Goal: Information Seeking & Learning: Learn about a topic

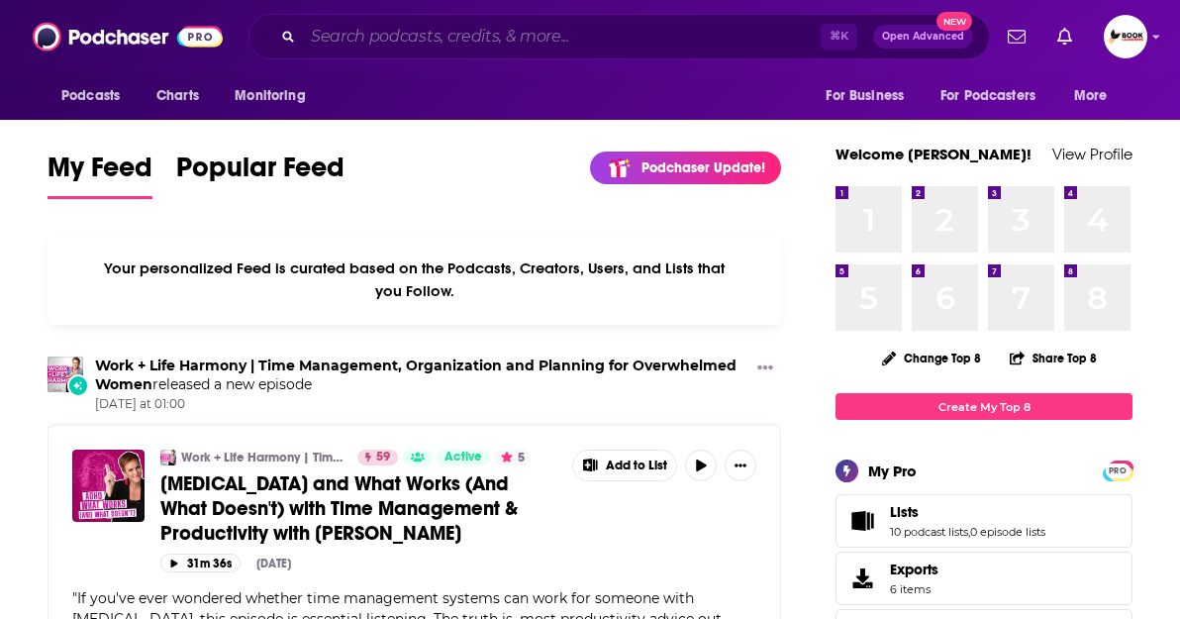
click at [450, 40] on input "Search podcasts, credits, & more..." at bounding box center [562, 37] width 518 height 32
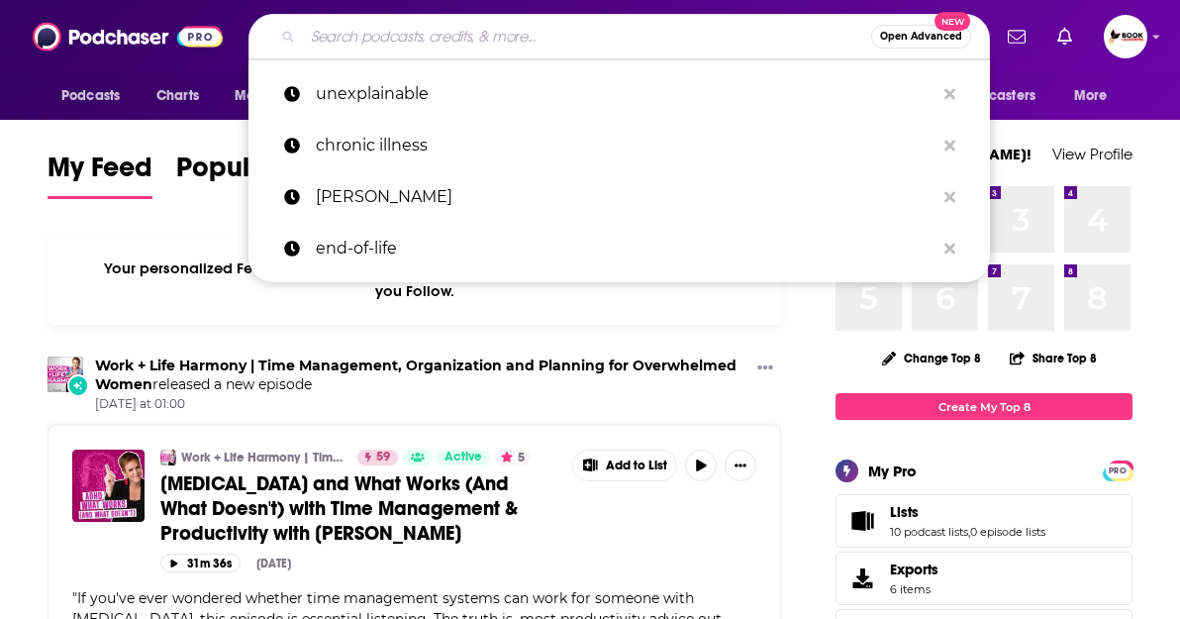
paste input "[PERSON_NAME]"
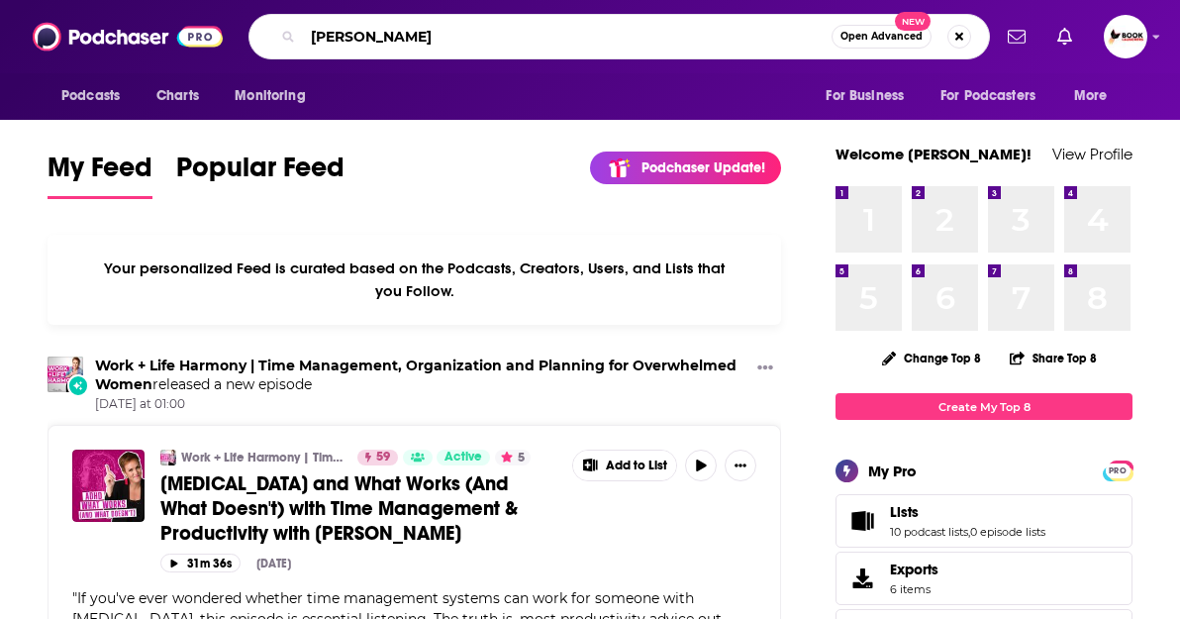
type input "[PERSON_NAME]"
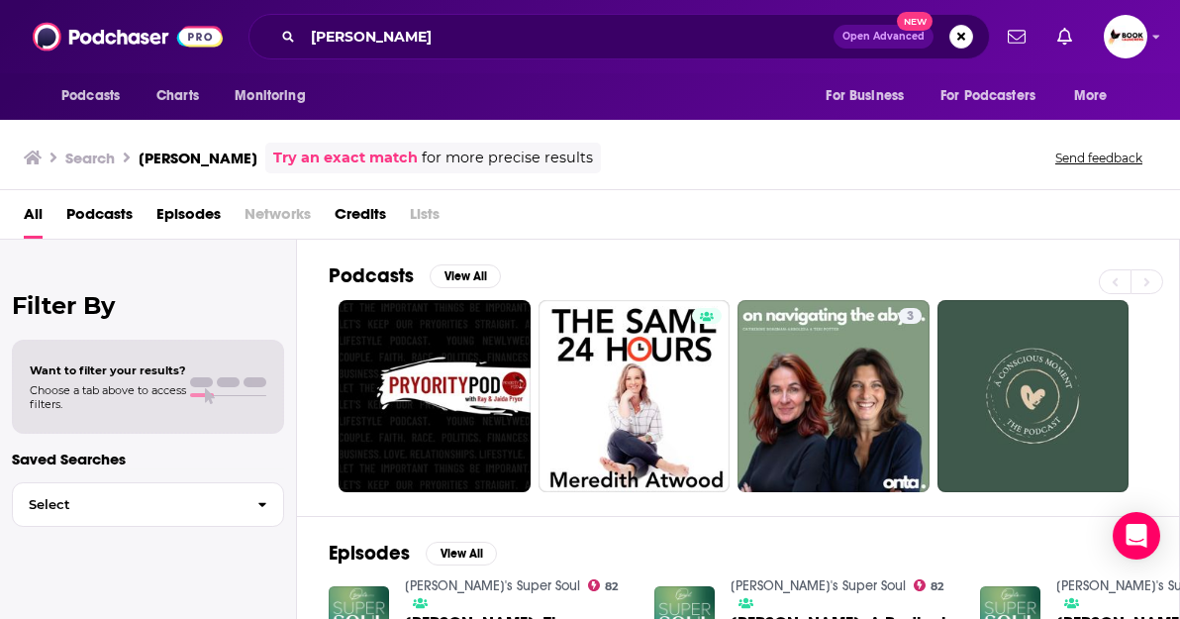
click at [125, 218] on span "Podcasts" at bounding box center [99, 218] width 66 height 41
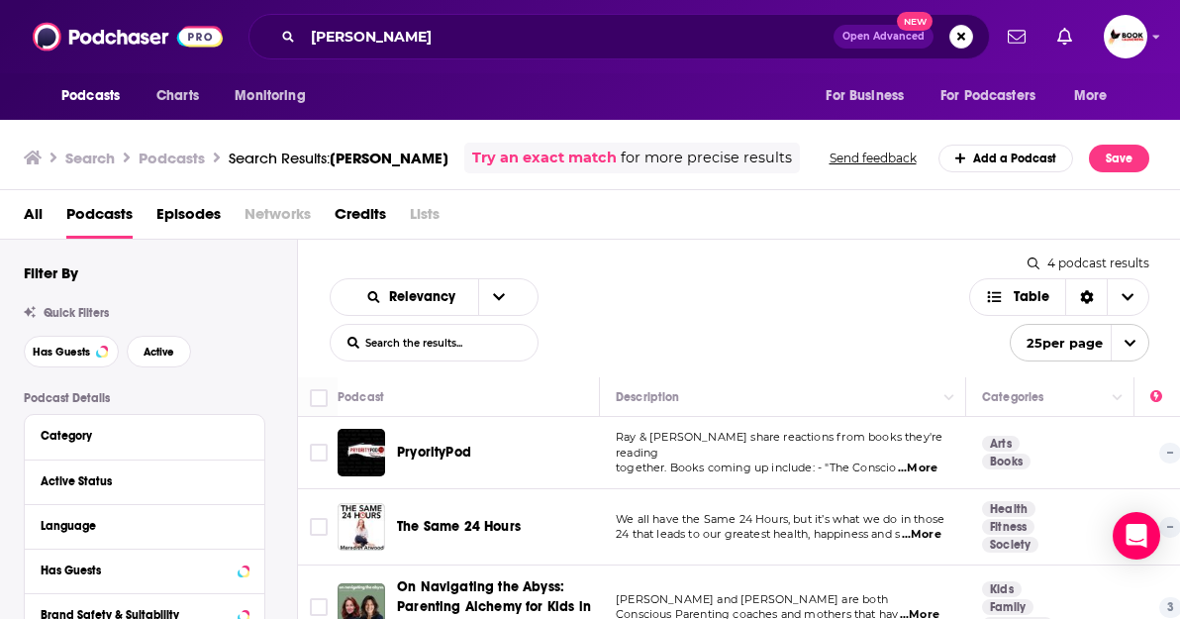
click at [30, 219] on span "All" at bounding box center [33, 218] width 19 height 41
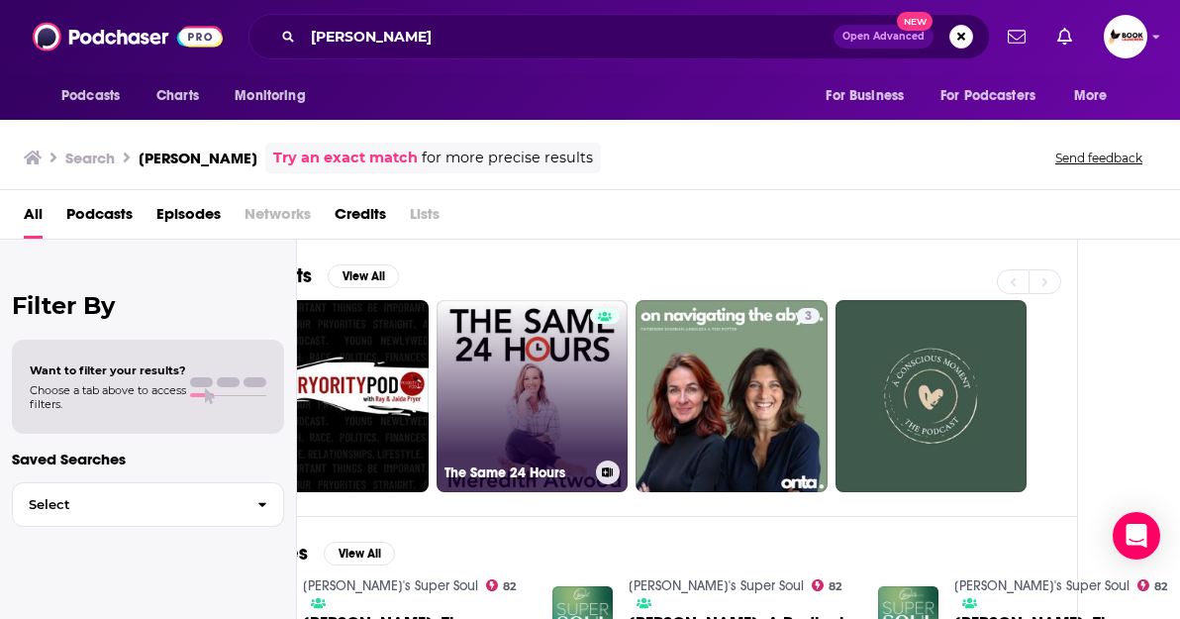
scroll to position [0, 102]
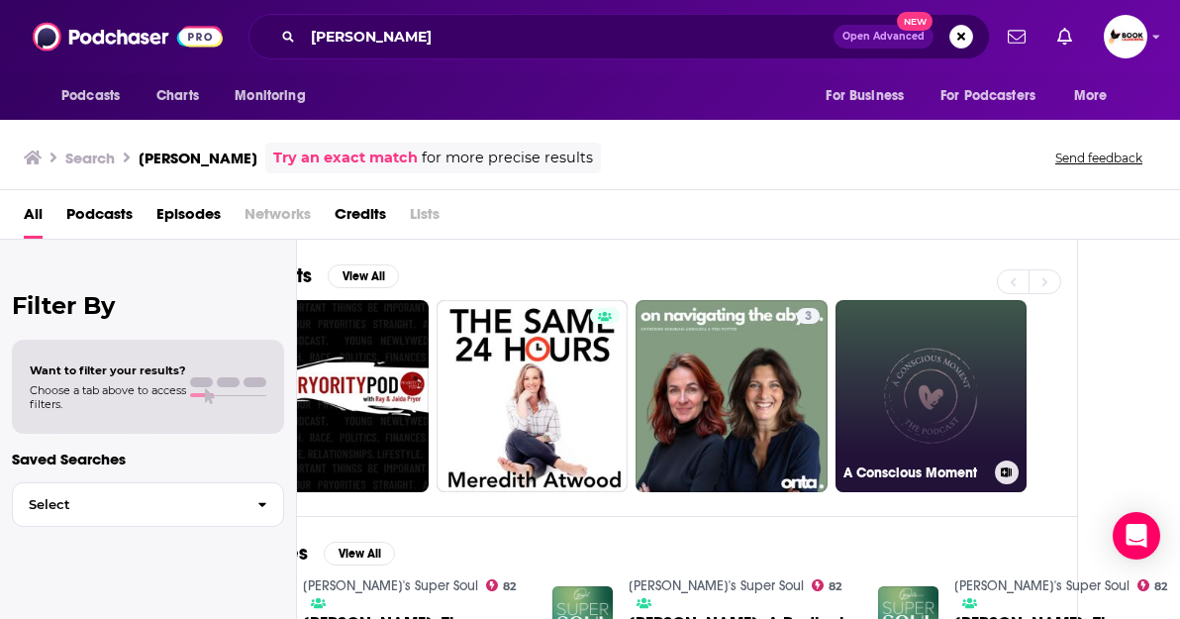
click at [962, 399] on link "A Conscious Moment" at bounding box center [932, 396] width 192 height 192
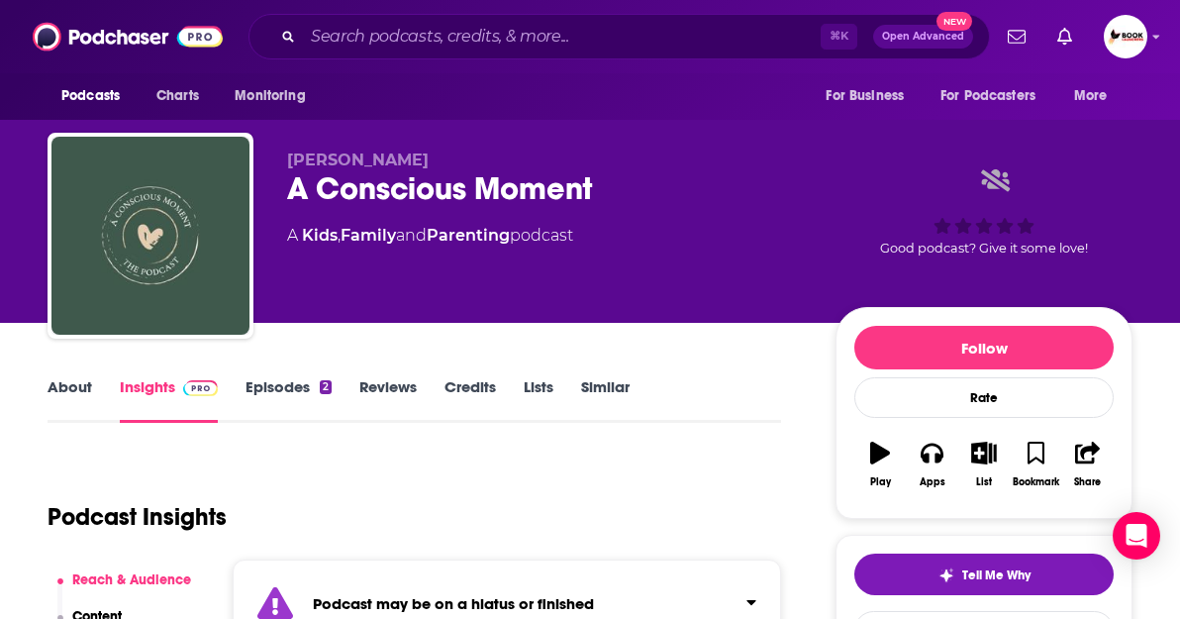
click at [65, 384] on link "About" at bounding box center [70, 400] width 45 height 46
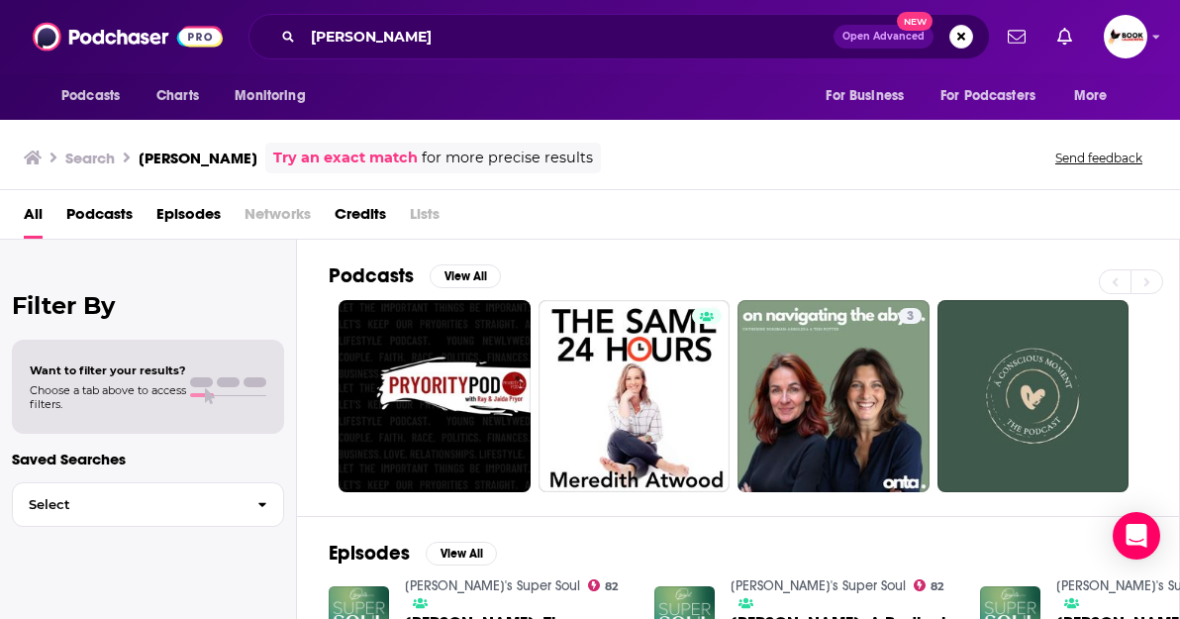
click at [371, 213] on span "Credits" at bounding box center [360, 218] width 51 height 41
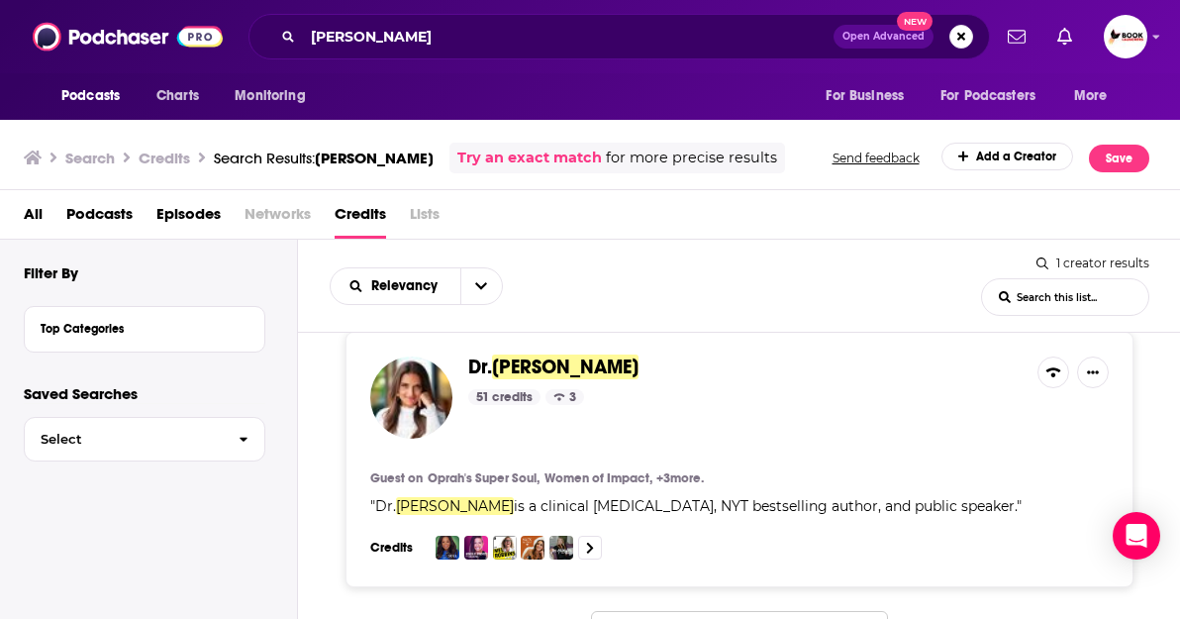
scroll to position [11, 0]
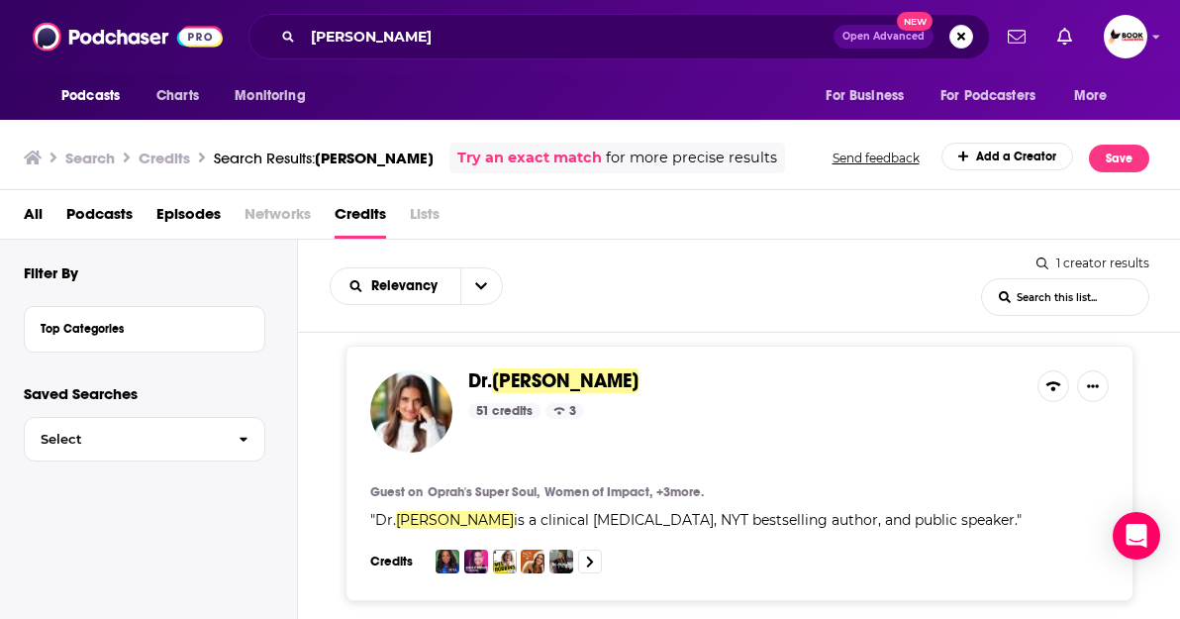
click at [628, 424] on div "[PERSON_NAME] 51 credits 3" at bounding box center [744, 411] width 553 height 82
click at [572, 378] on span "[PERSON_NAME]" at bounding box center [565, 380] width 147 height 25
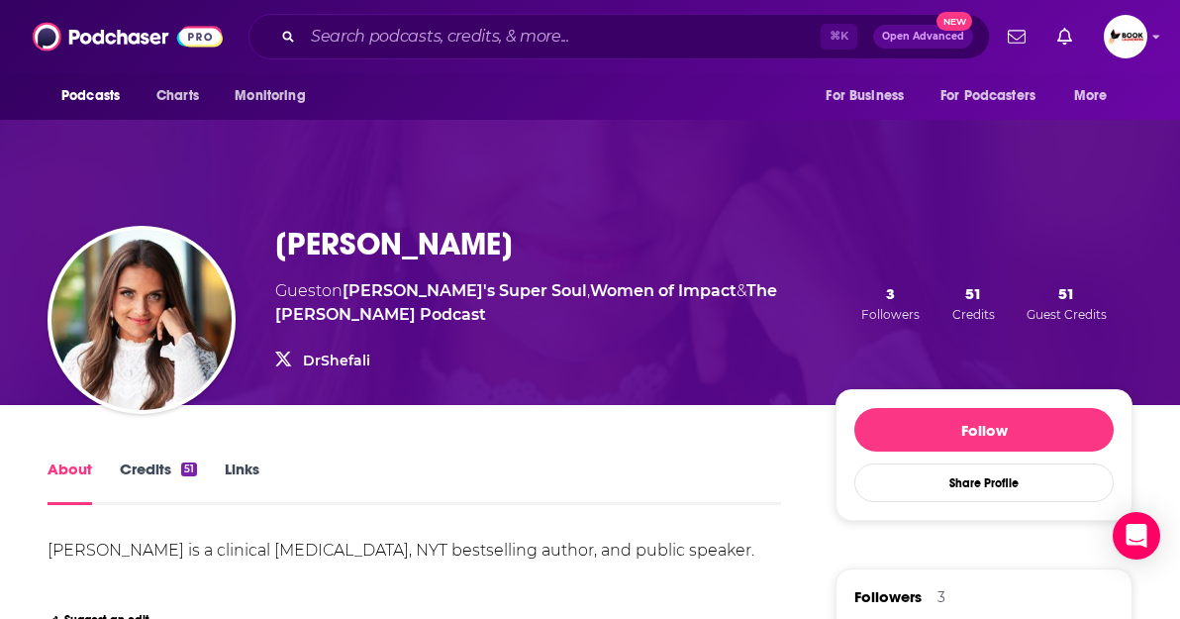
scroll to position [21, 0]
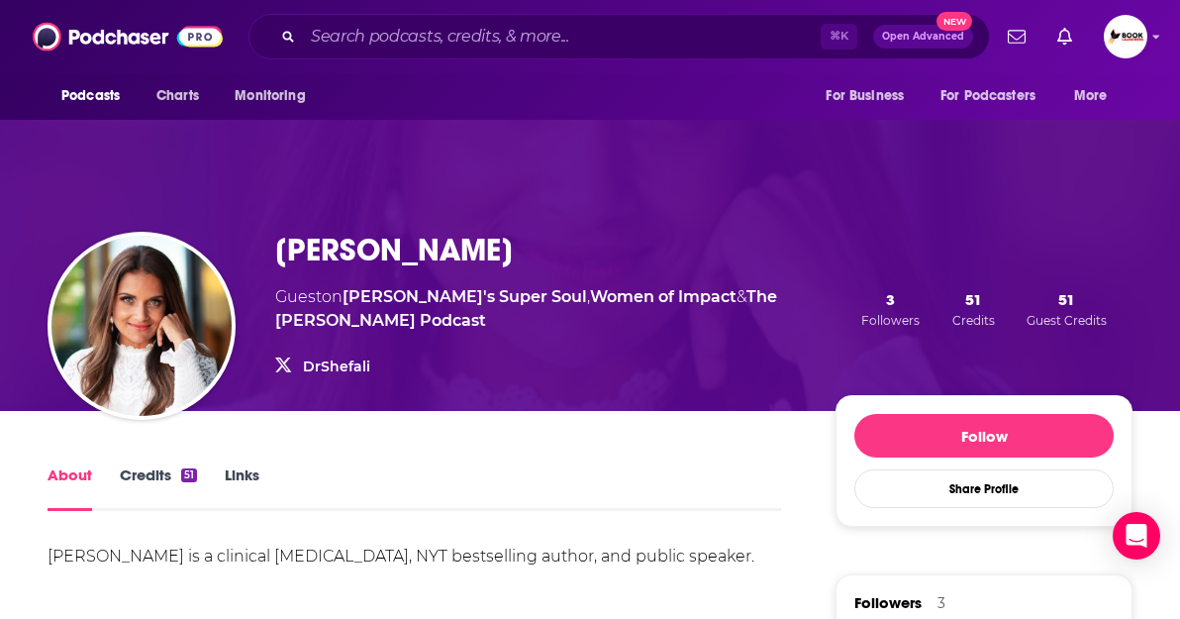
click at [249, 475] on link "Links" at bounding box center [242, 488] width 35 height 46
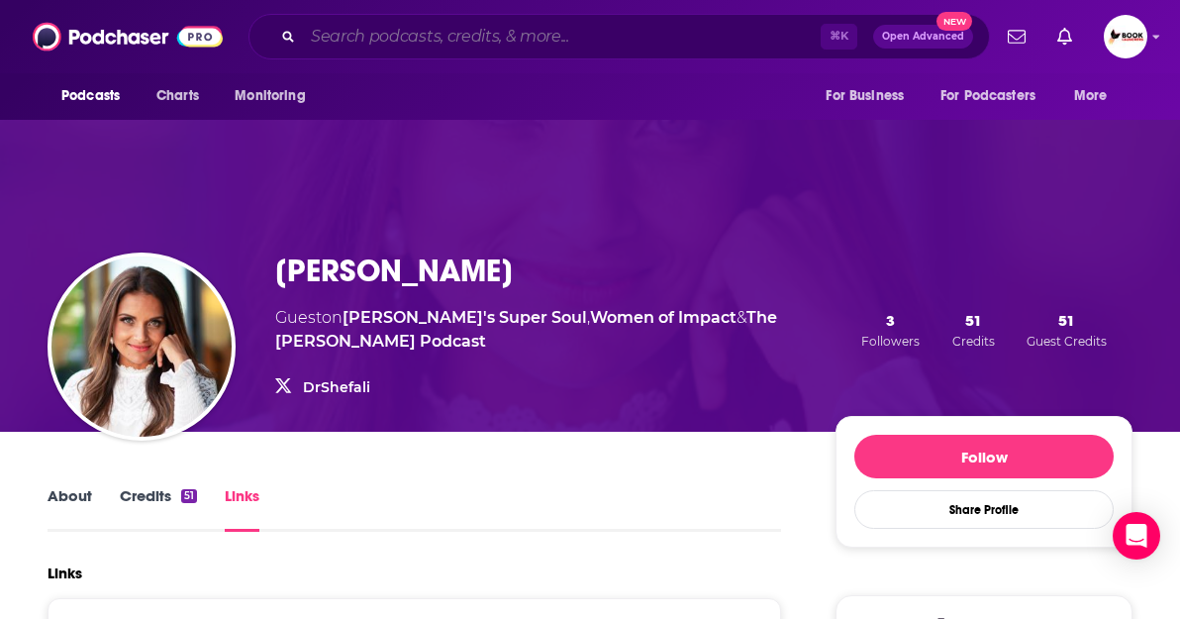
click at [394, 31] on input "Search podcasts, credits, & more..." at bounding box center [562, 37] width 518 height 32
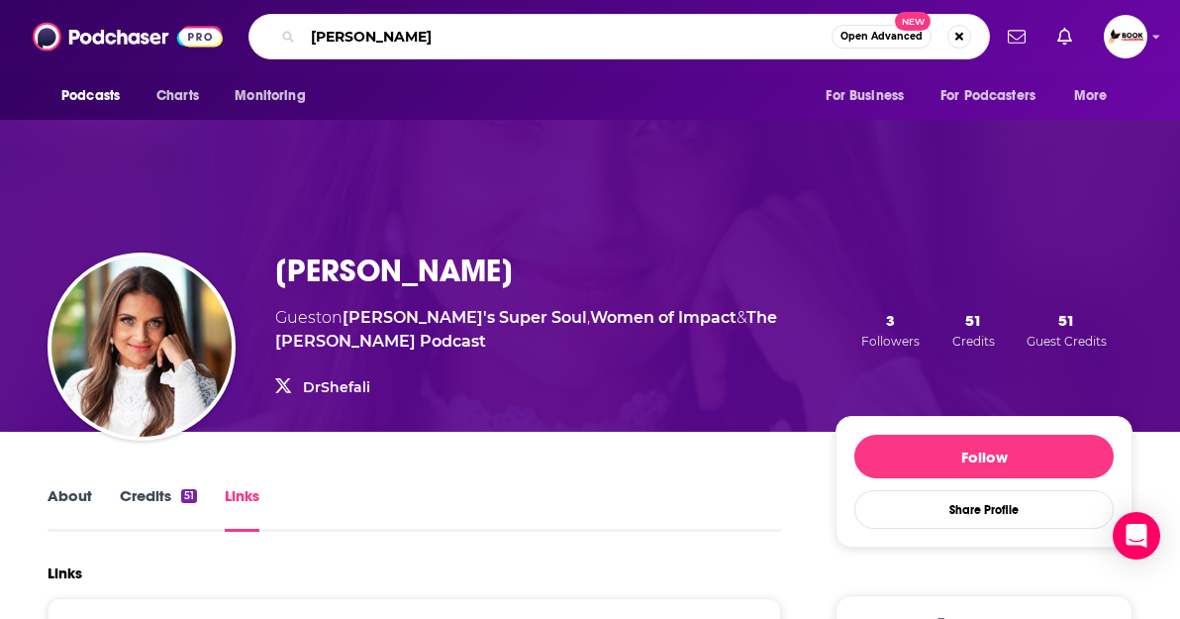
type input "[PERSON_NAME]"
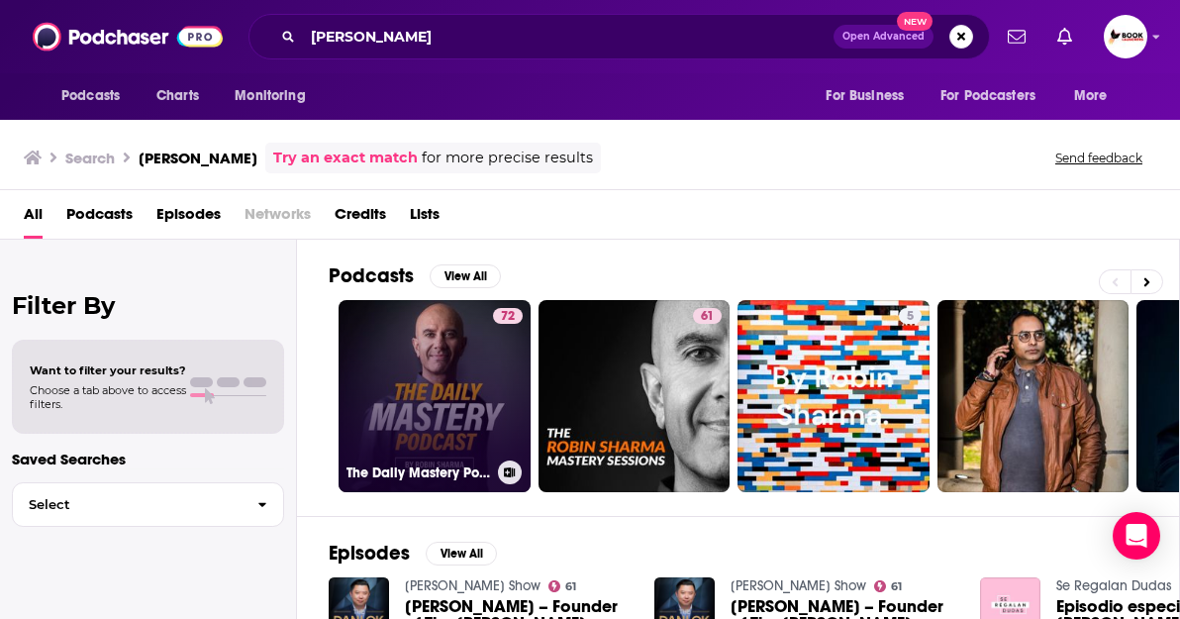
click at [446, 371] on link "72 The Daily Mastery Podcast by [PERSON_NAME]" at bounding box center [435, 396] width 192 height 192
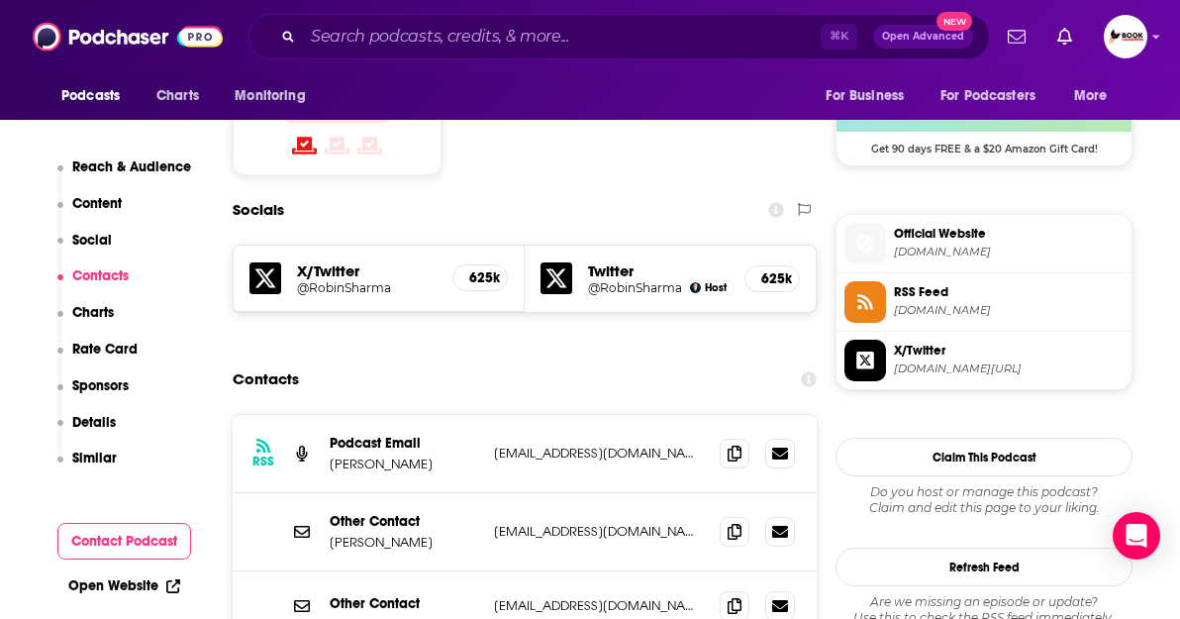
scroll to position [1652, 0]
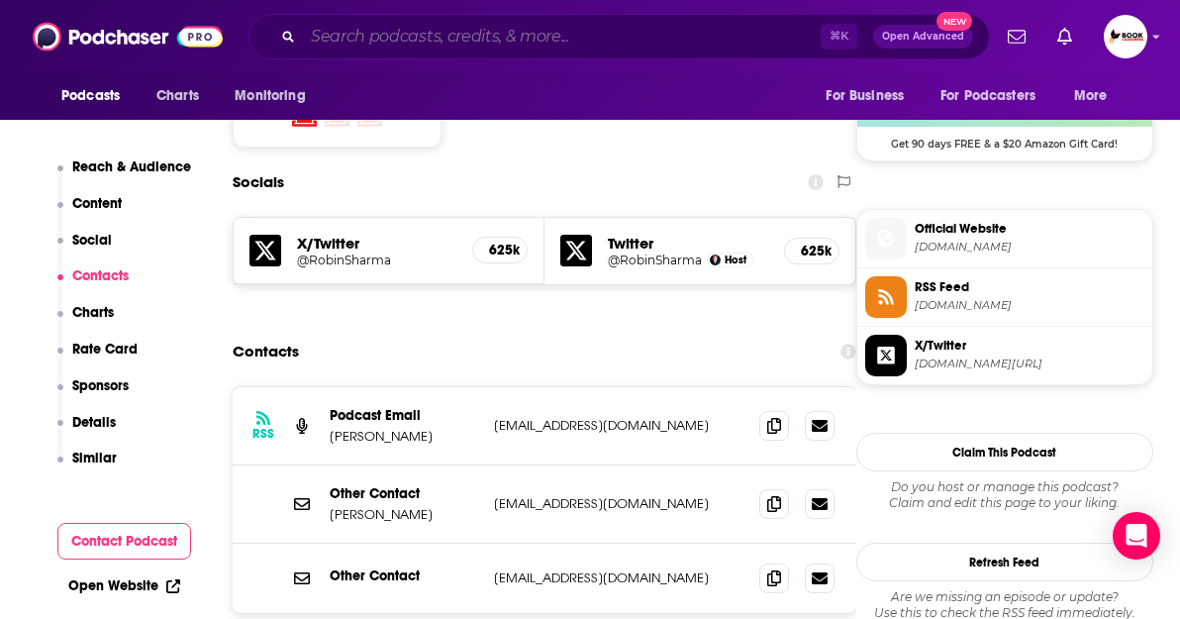
click at [444, 34] on input "Search podcasts, credits, & more..." at bounding box center [562, 37] width 518 height 32
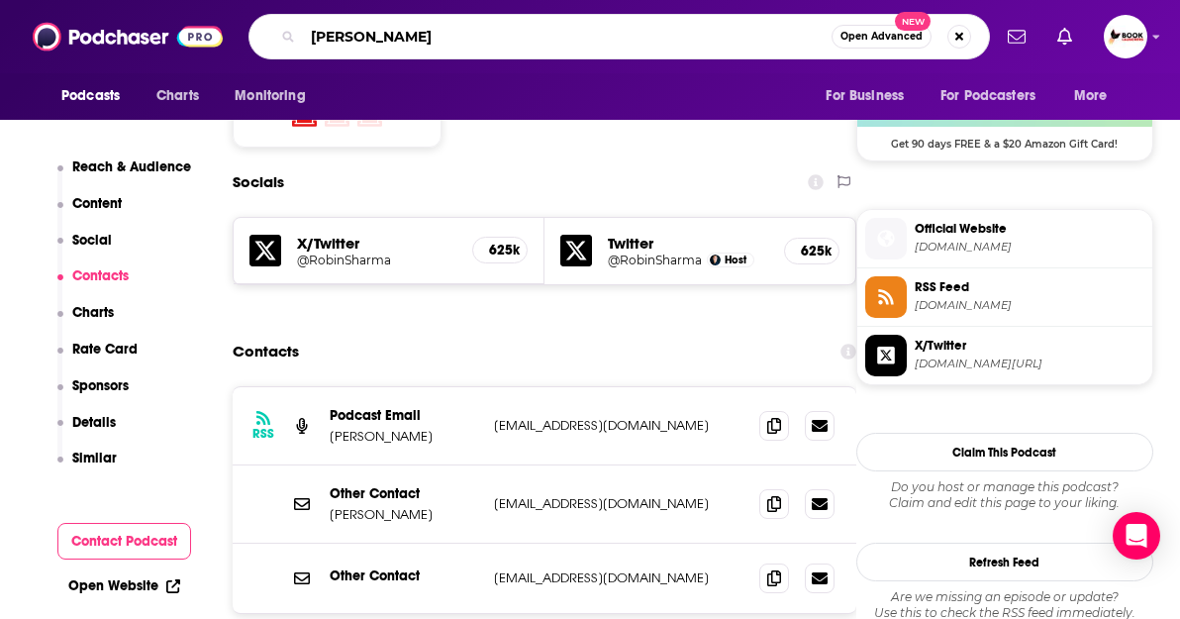
type input "[PERSON_NAME]"
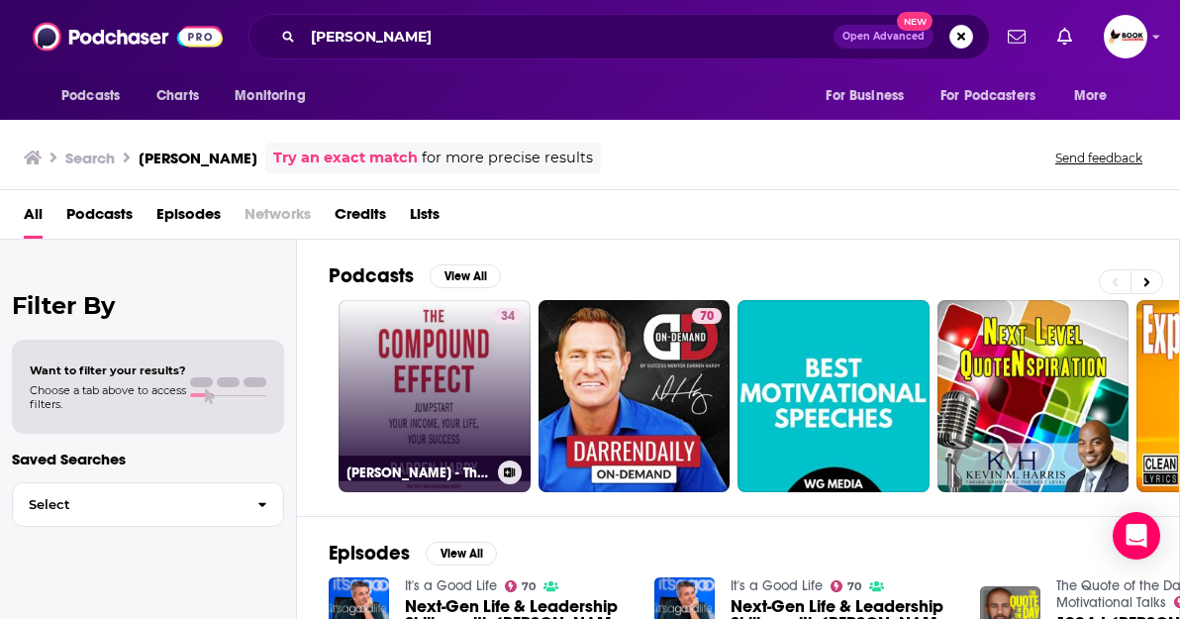
click at [417, 389] on link "34 [PERSON_NAME] - The Compound Effect" at bounding box center [435, 396] width 192 height 192
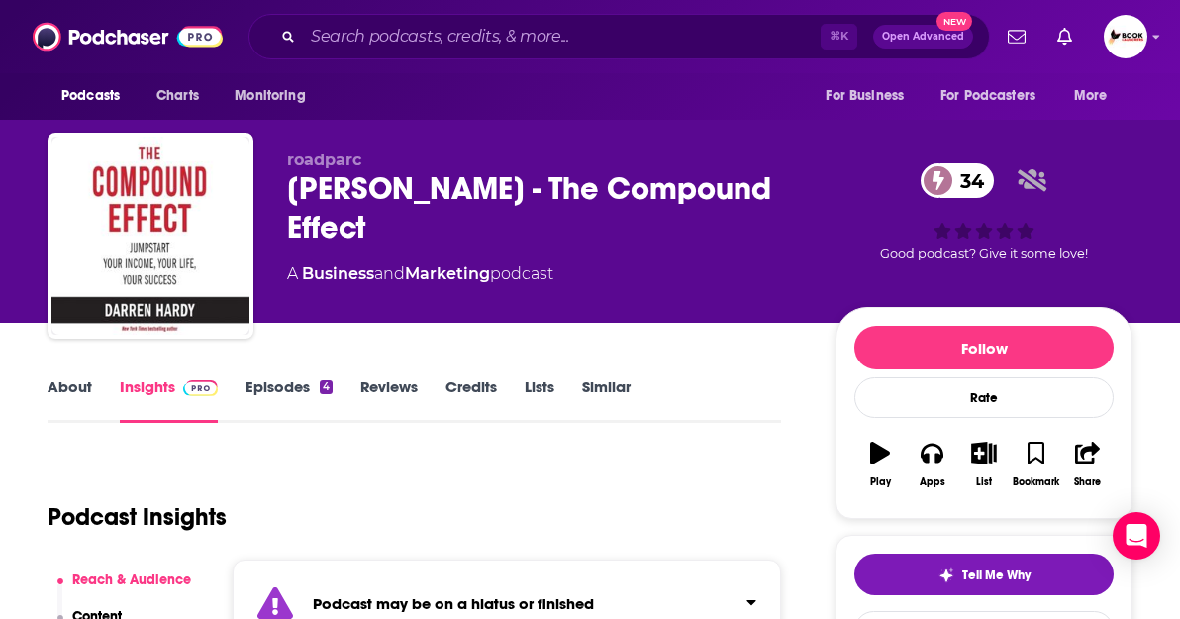
click at [66, 386] on link "About" at bounding box center [70, 400] width 45 height 46
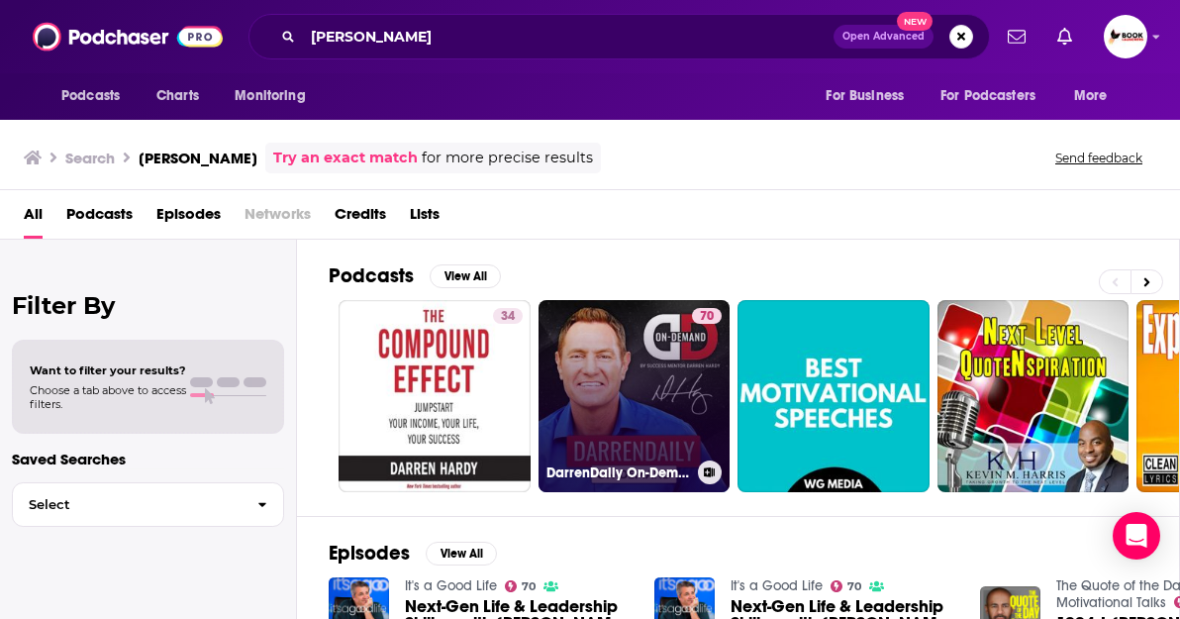
click at [604, 424] on link "70 DarrenDaily On-Demand" at bounding box center [635, 396] width 192 height 192
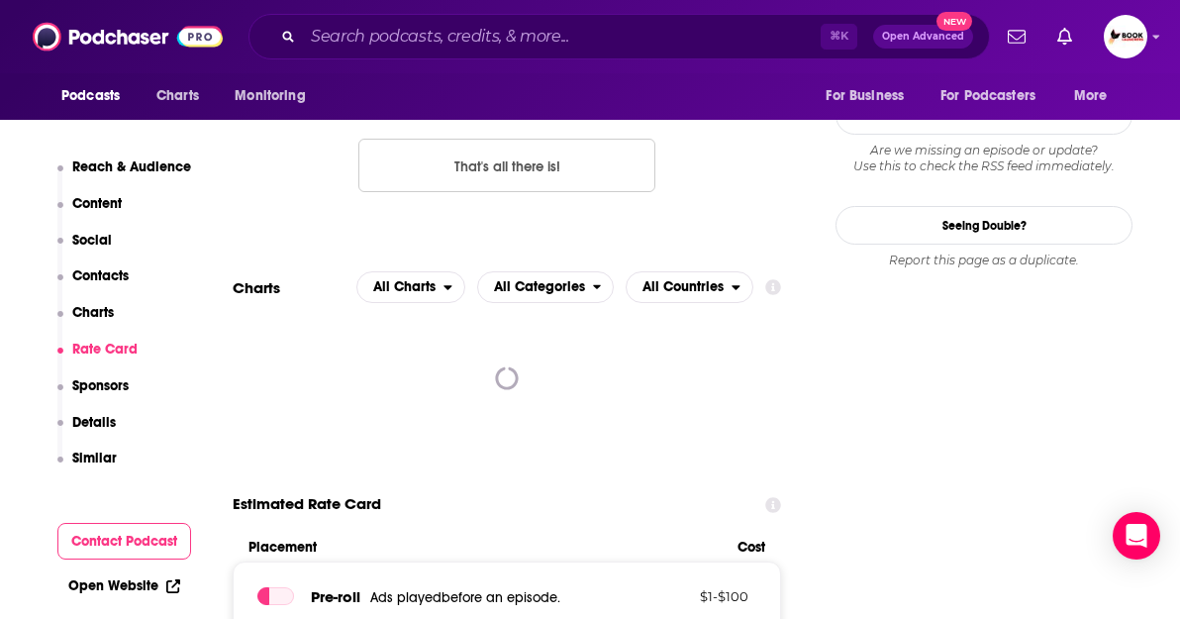
scroll to position [2041, 0]
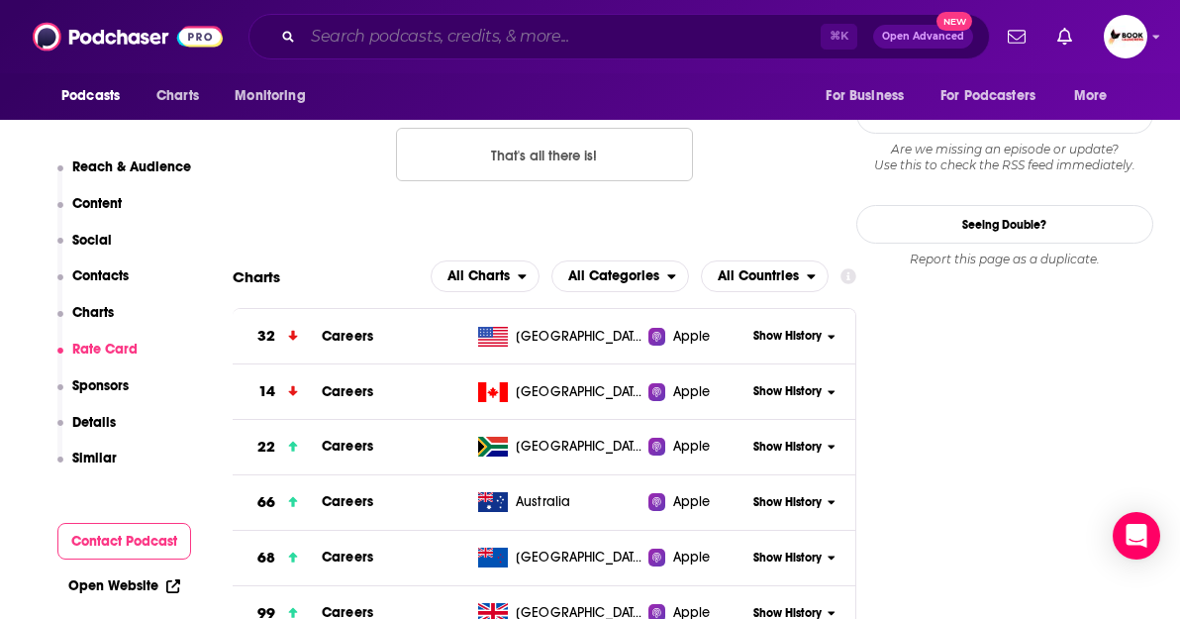
click at [372, 29] on input "Search podcasts, credits, & more..." at bounding box center [562, 37] width 518 height 32
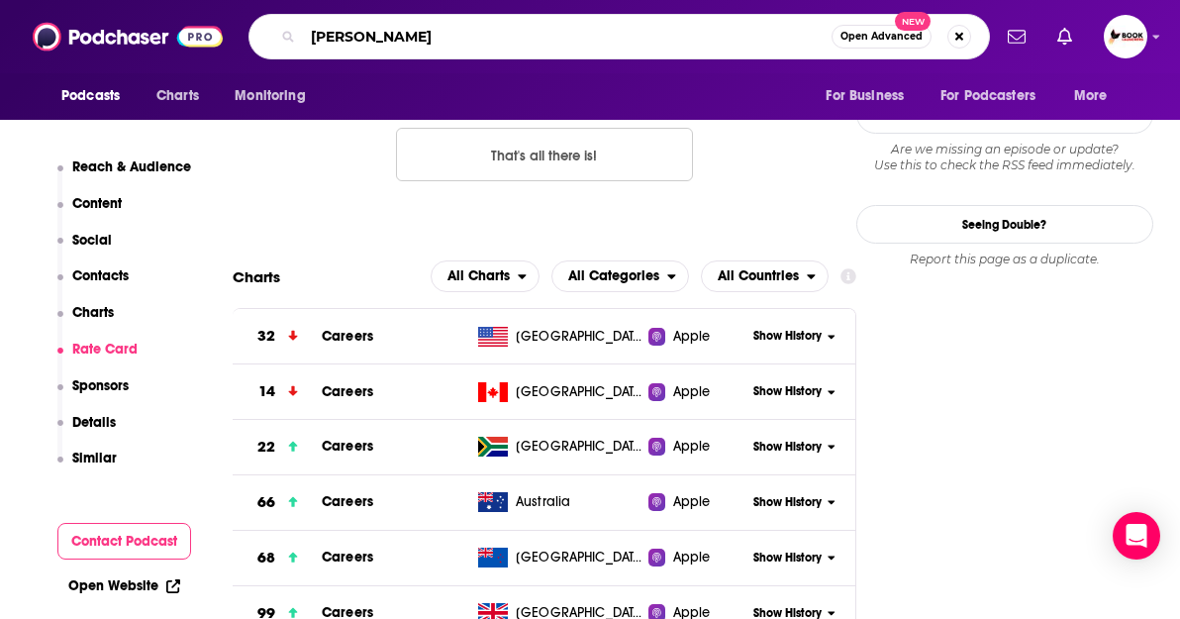
type input "[PERSON_NAME]"
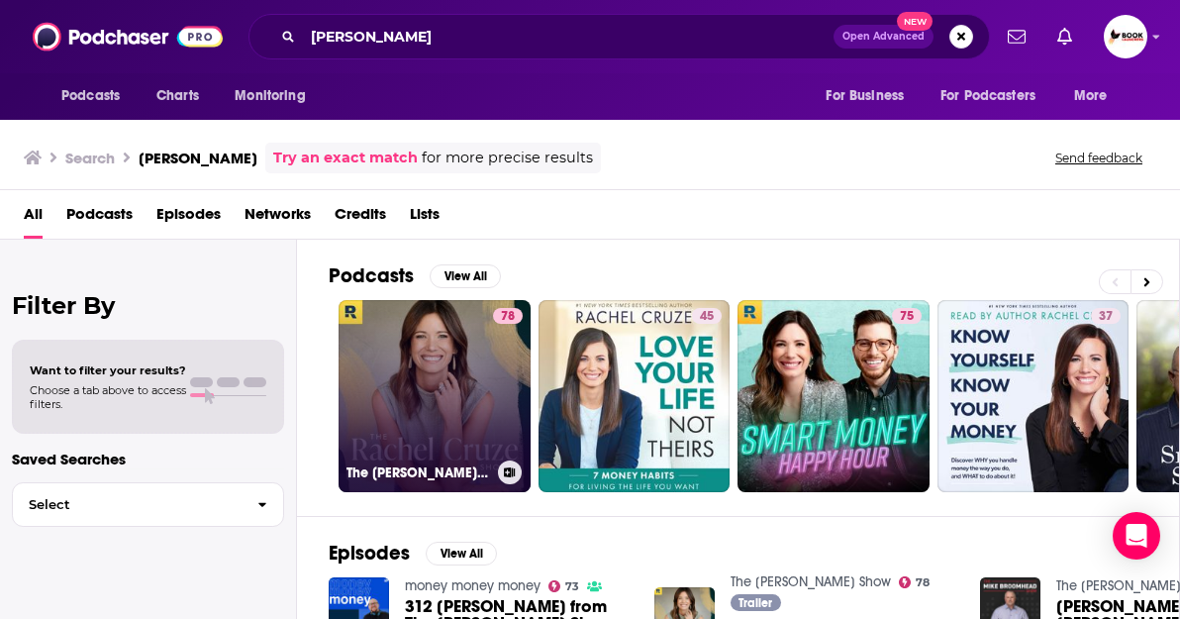
click at [462, 456] on link "78 The [PERSON_NAME] Show" at bounding box center [435, 396] width 192 height 192
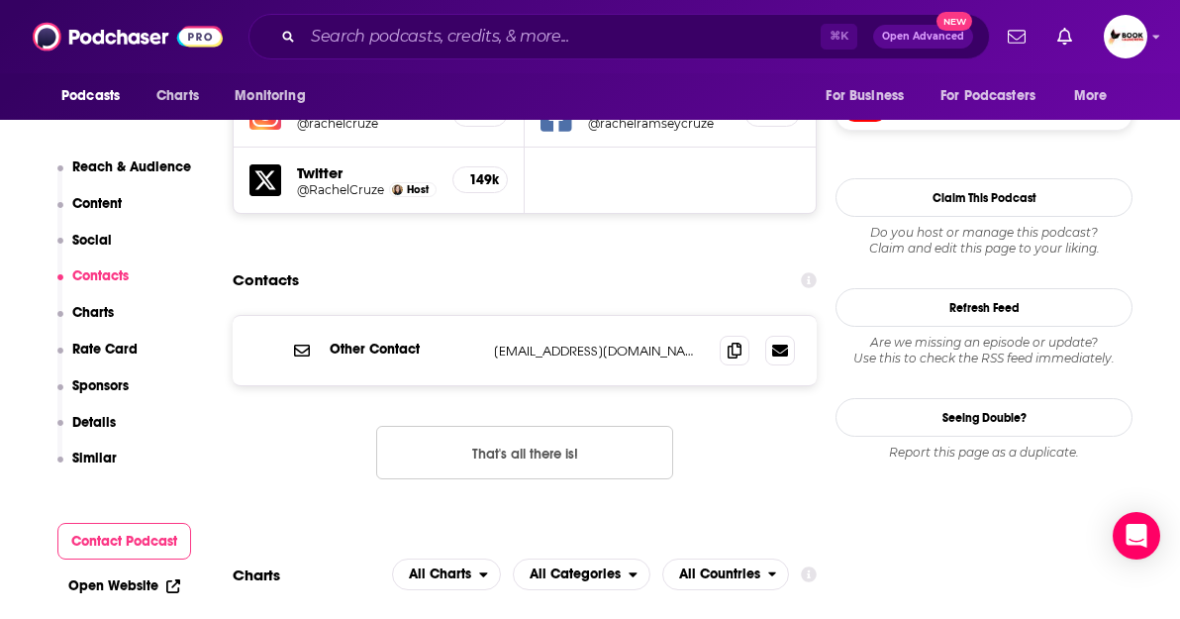
scroll to position [1912, 0]
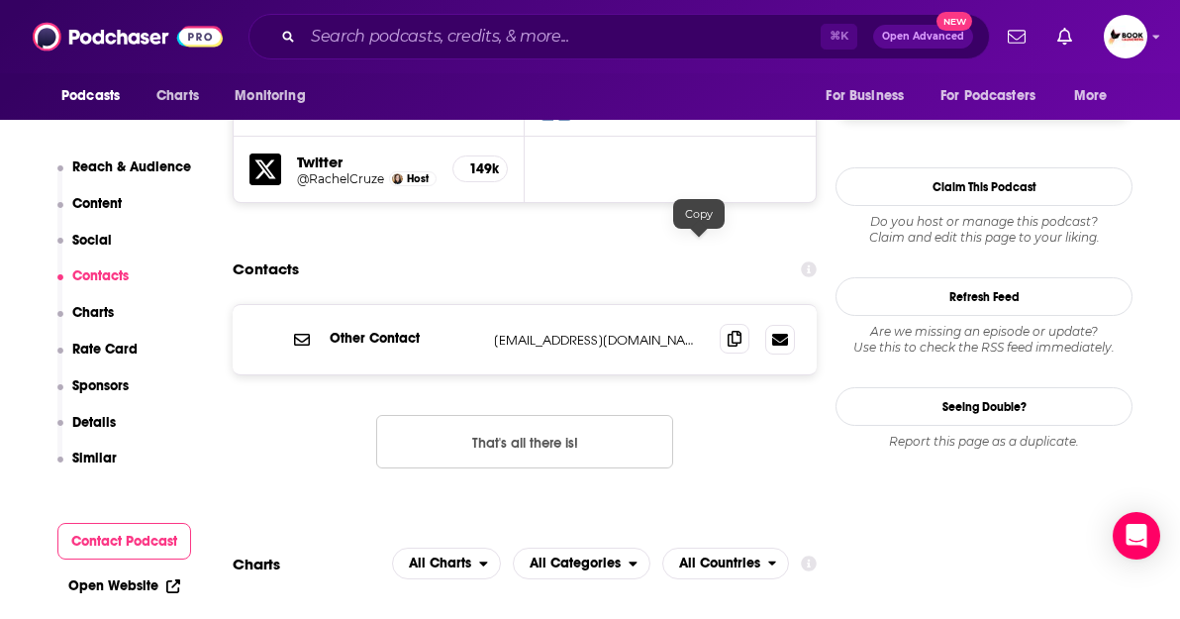
click at [728, 331] on icon at bounding box center [735, 339] width 14 height 16
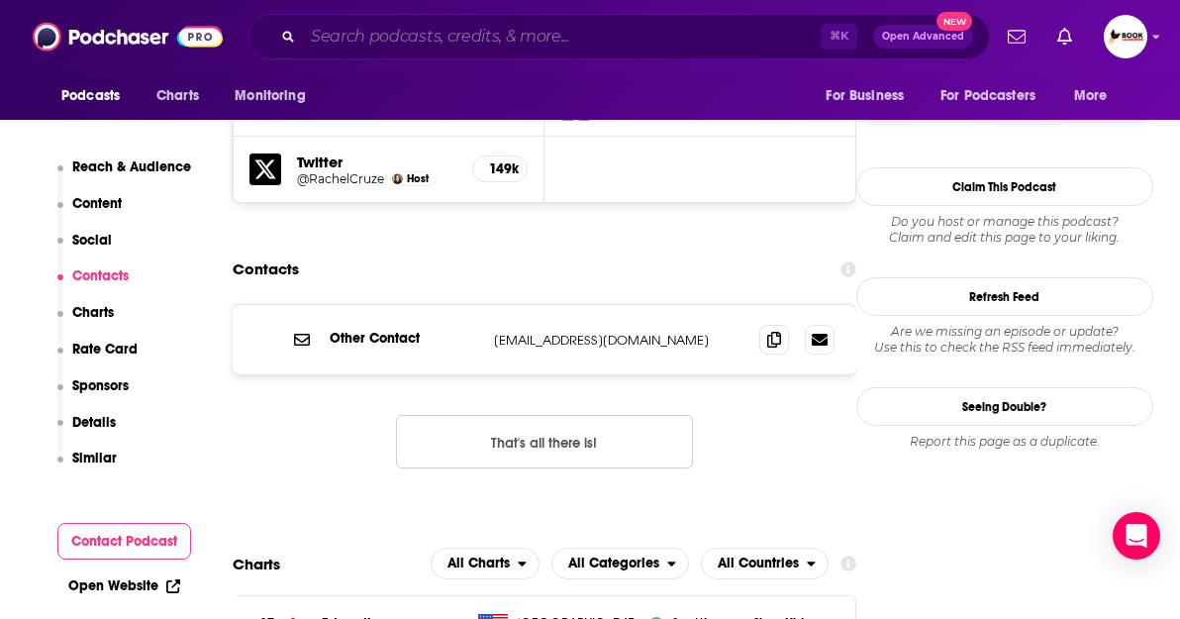
click at [431, 29] on input "Search podcasts, credits, & more..." at bounding box center [562, 37] width 518 height 32
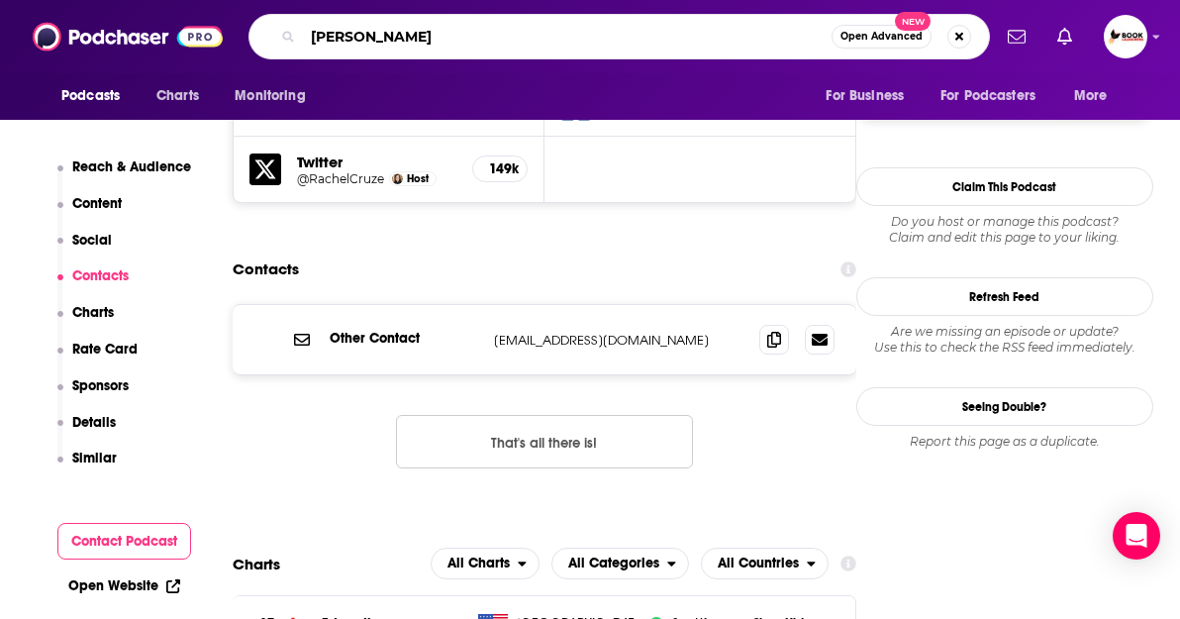
type input "[PERSON_NAME]"
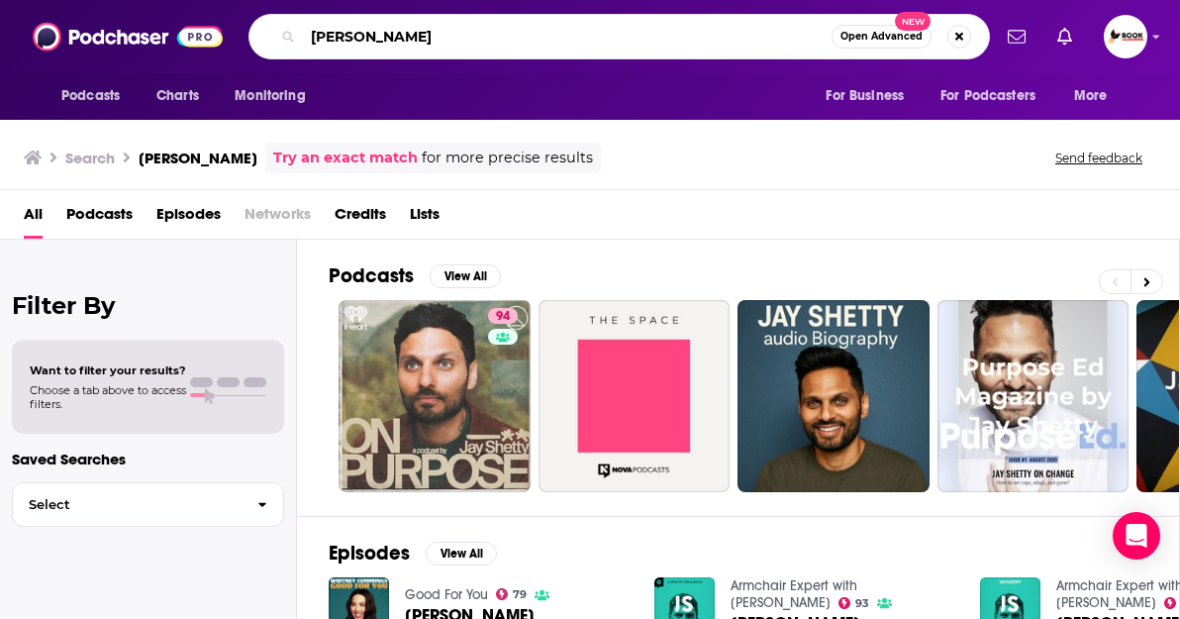
drag, startPoint x: 430, startPoint y: 40, endPoint x: 266, endPoint y: 34, distance: 163.5
click at [266, 34] on div "[PERSON_NAME] Open Advanced New" at bounding box center [619, 37] width 742 height 46
type input "[PERSON_NAME]"
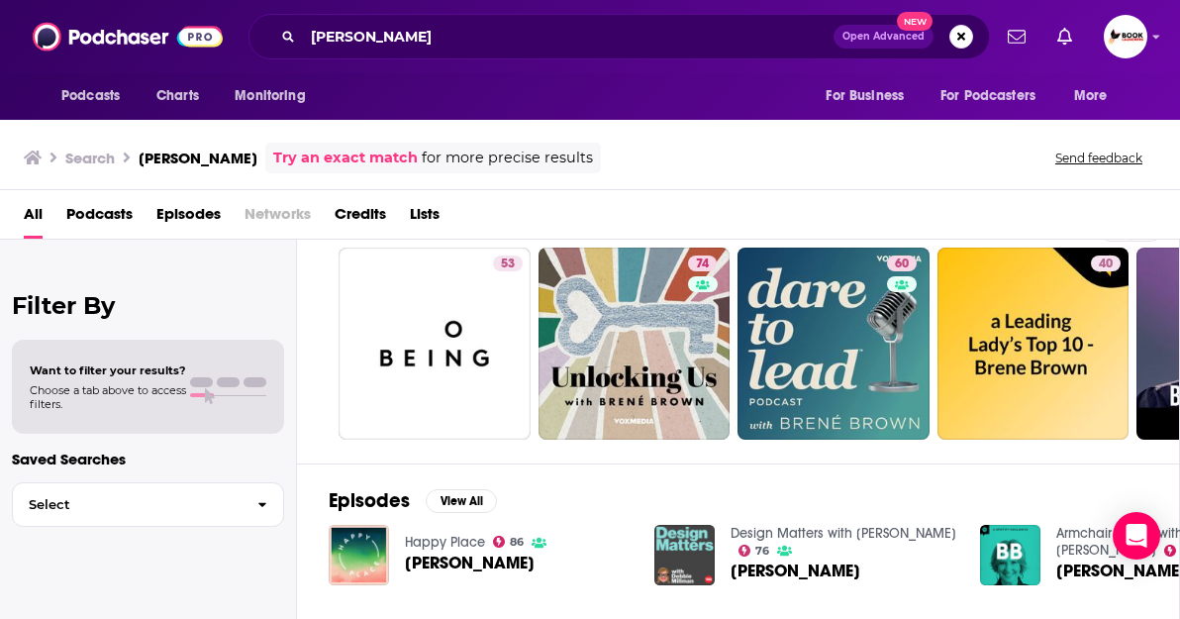
scroll to position [49, 2]
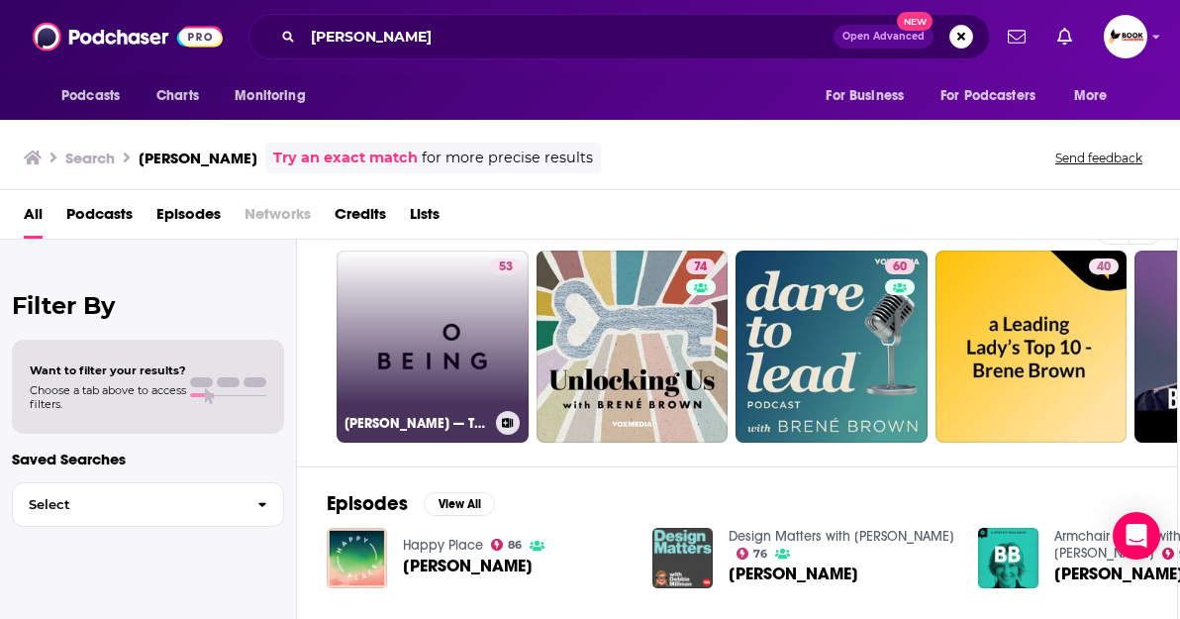
click at [435, 334] on link "53 [PERSON_NAME] — The Courage to Be Vulnerable" at bounding box center [433, 346] width 192 height 192
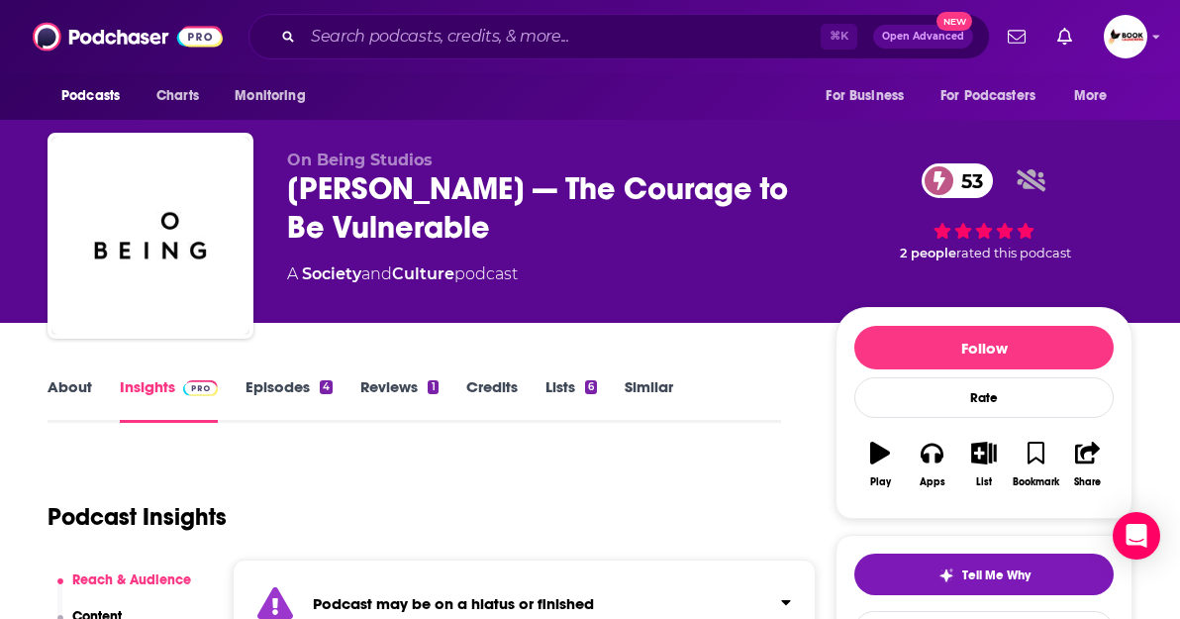
click at [292, 386] on link "Episodes 4" at bounding box center [289, 400] width 87 height 46
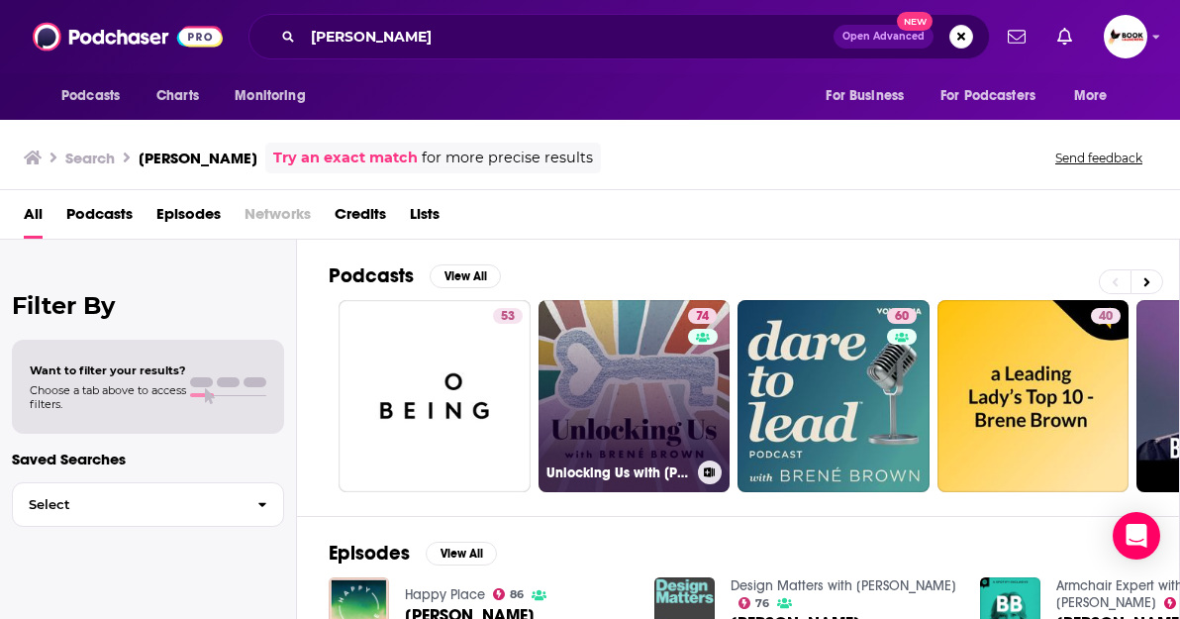
click at [637, 418] on link "74 Unlocking Us with [PERSON_NAME]" at bounding box center [635, 396] width 192 height 192
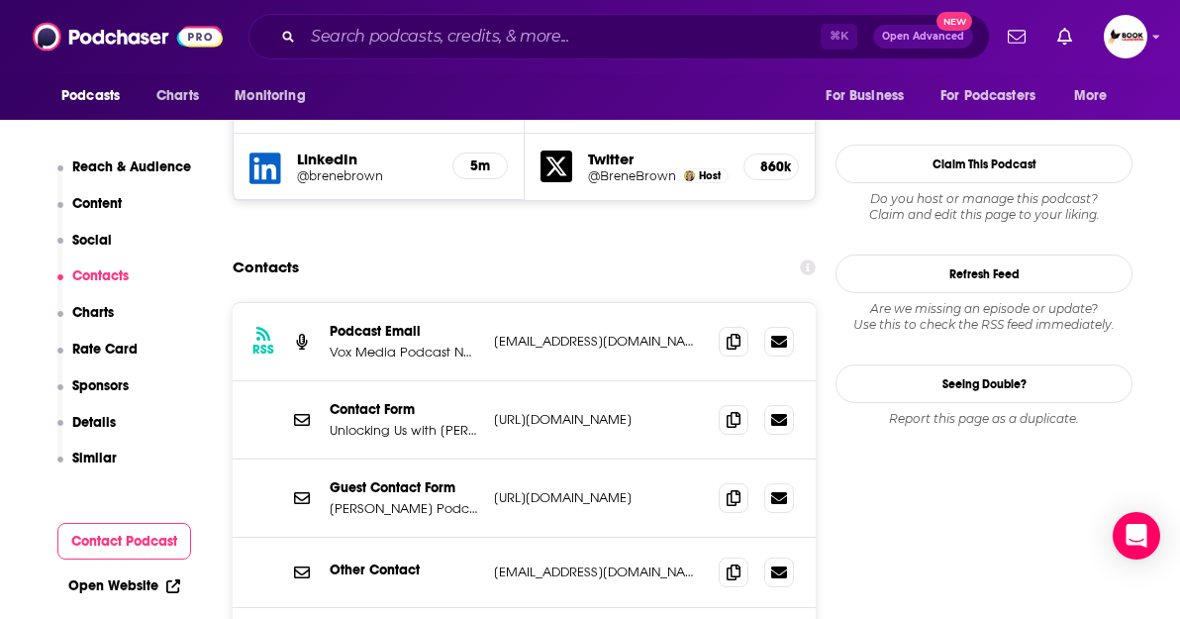
scroll to position [1992, 0]
click at [727, 564] on icon at bounding box center [734, 572] width 14 height 16
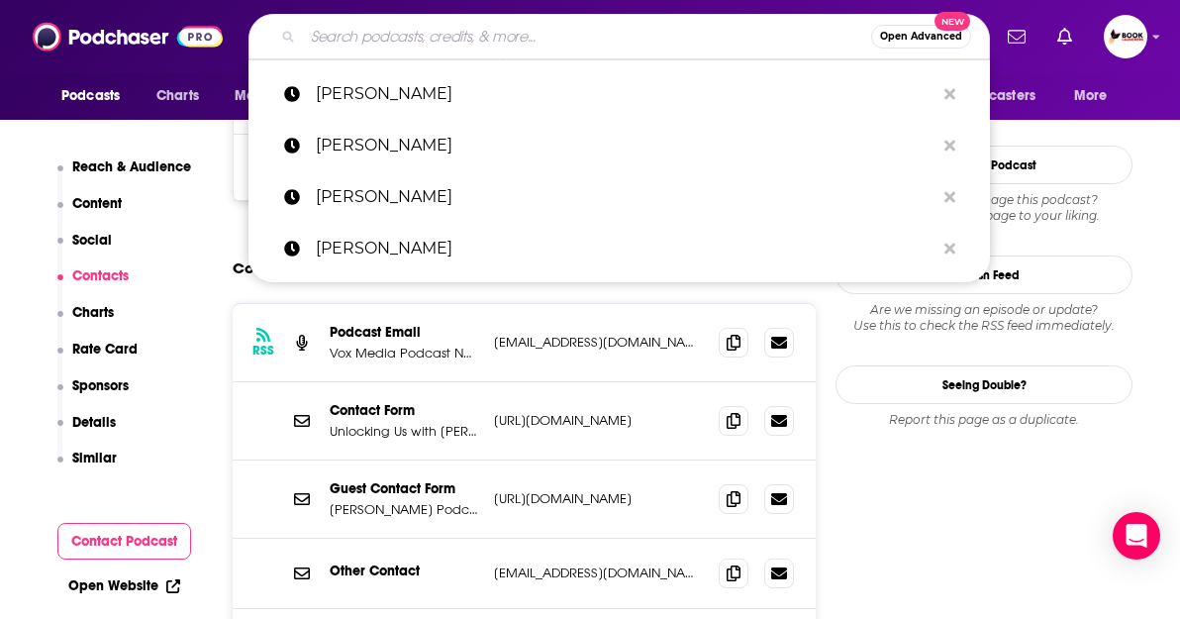
click at [418, 31] on input "Search podcasts, credits, & more..." at bounding box center [587, 37] width 568 height 32
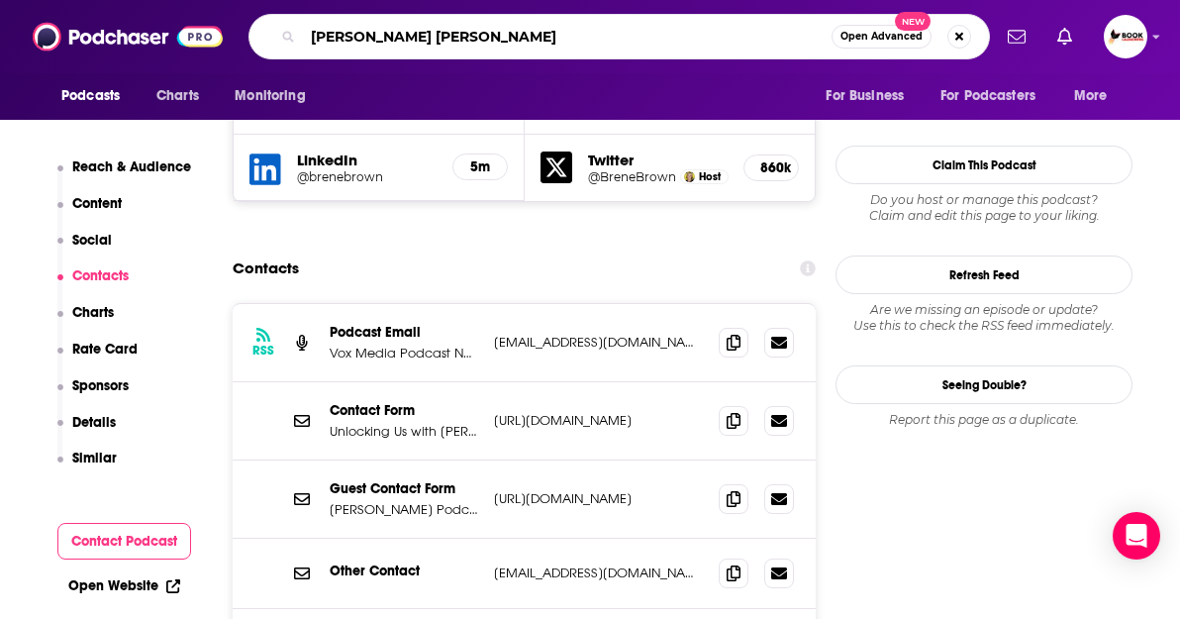
type input "[PERSON_NAME]"
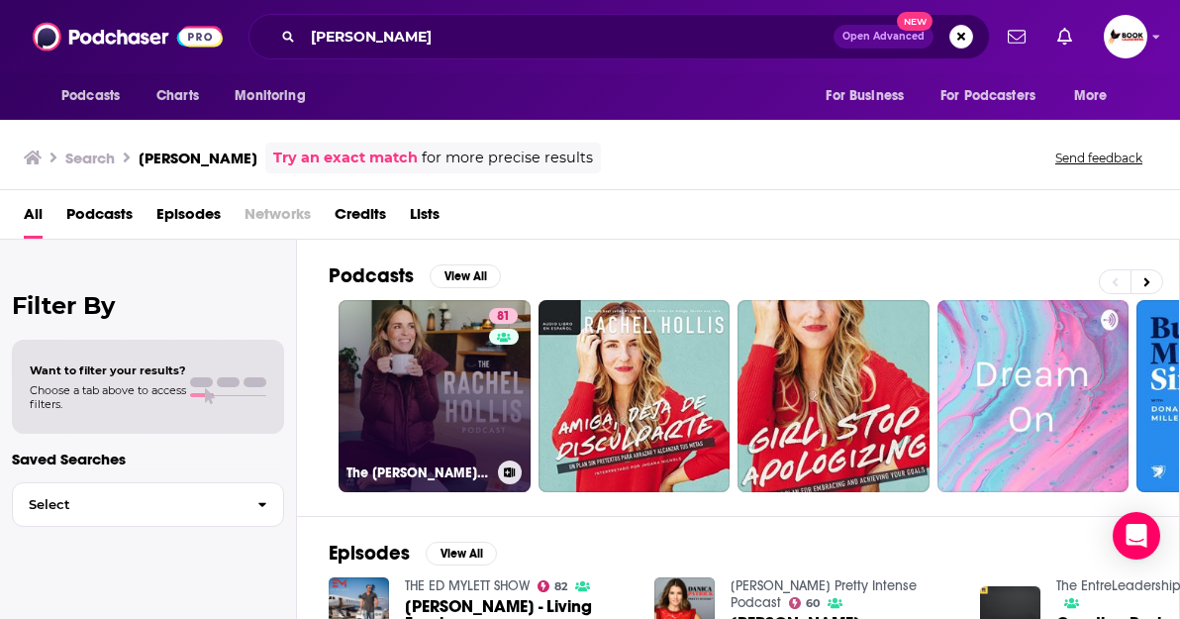
click at [413, 428] on link "81 The [PERSON_NAME] Podcast" at bounding box center [435, 396] width 192 height 192
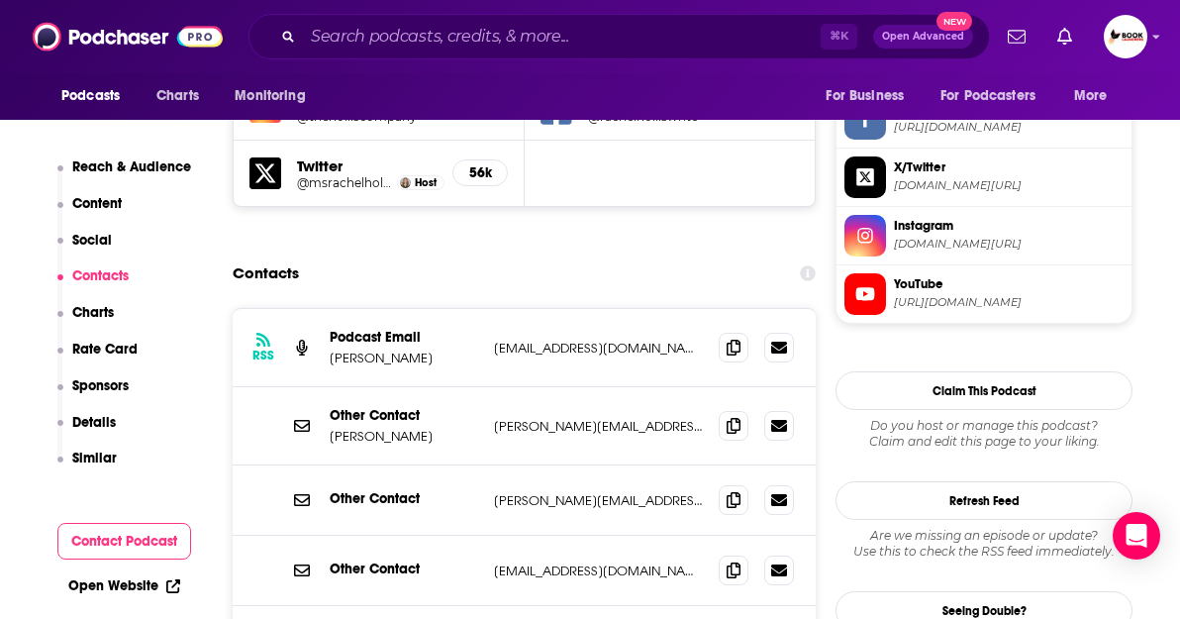
scroll to position [1903, 0]
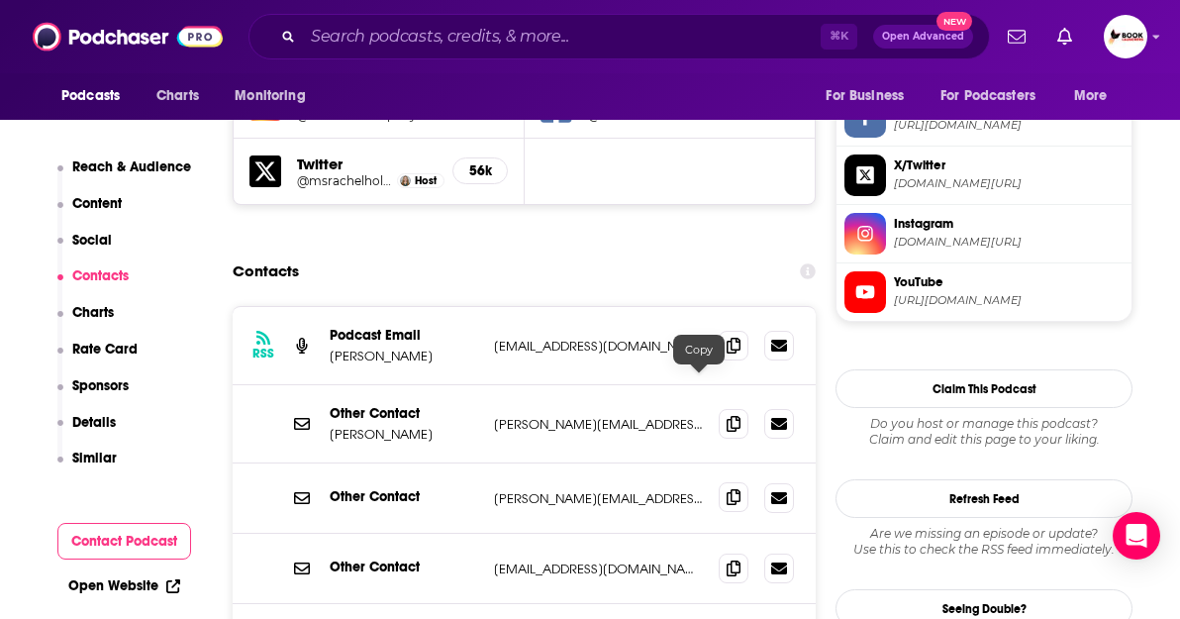
click at [727, 489] on icon at bounding box center [734, 497] width 14 height 16
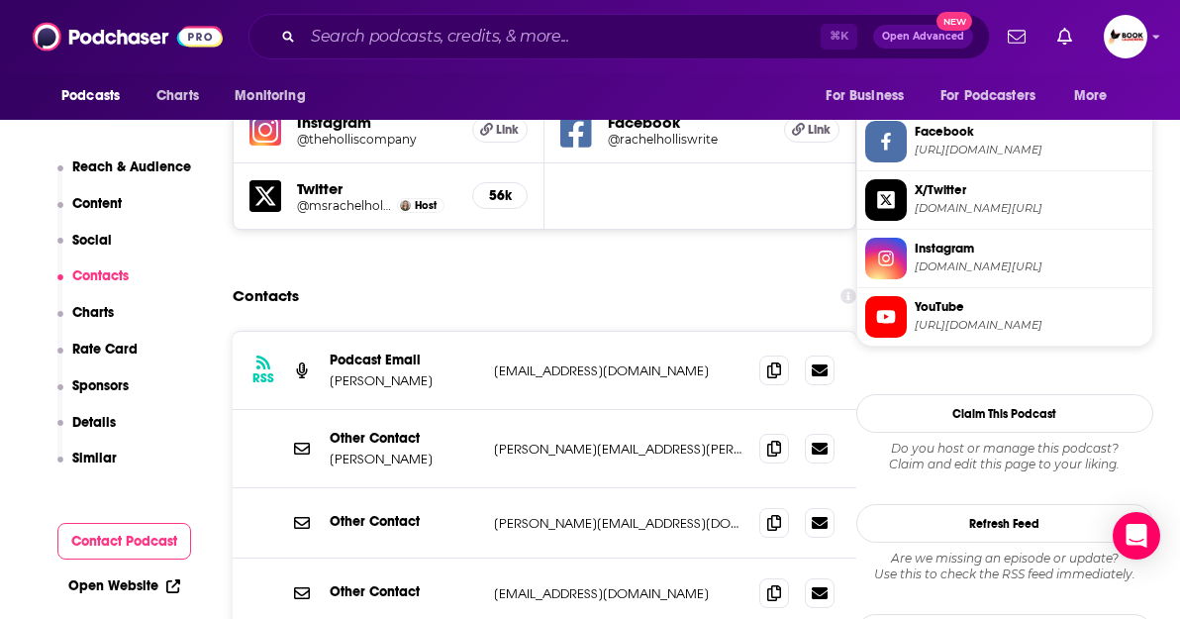
scroll to position [1886, 0]
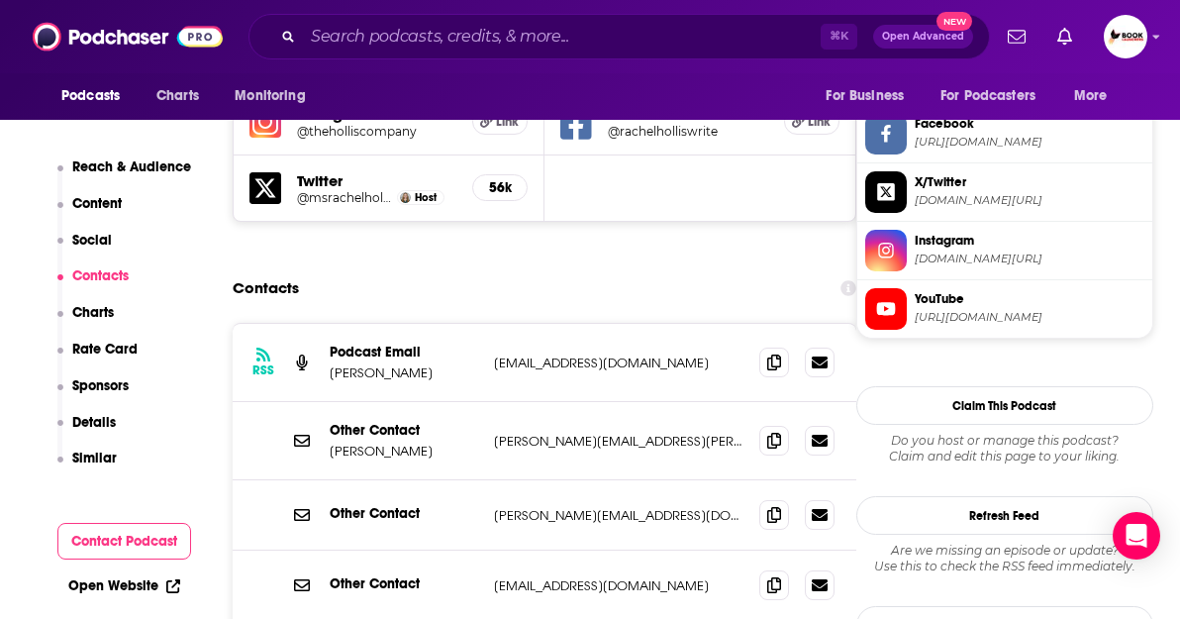
click at [603, 354] on p "[EMAIL_ADDRESS][DOMAIN_NAME]" at bounding box center [618, 362] width 249 height 17
click at [773, 353] on icon at bounding box center [774, 361] width 14 height 16
click at [381, 34] on input "Search podcasts, credits, & more..." at bounding box center [562, 37] width 518 height 32
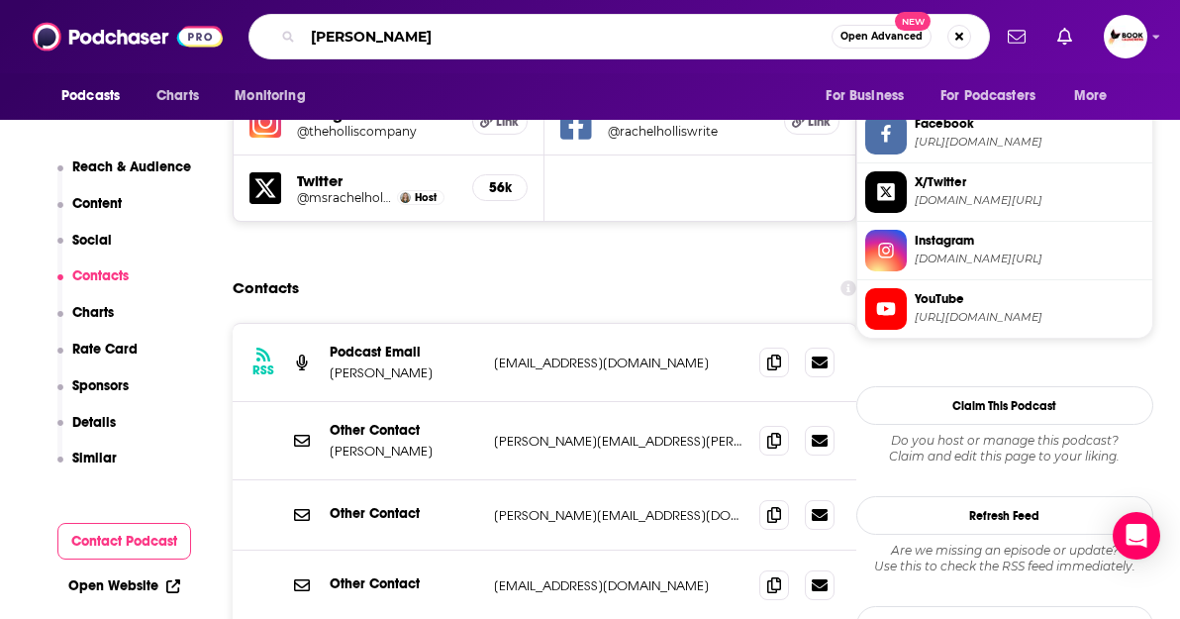
type input "[PERSON_NAME]"
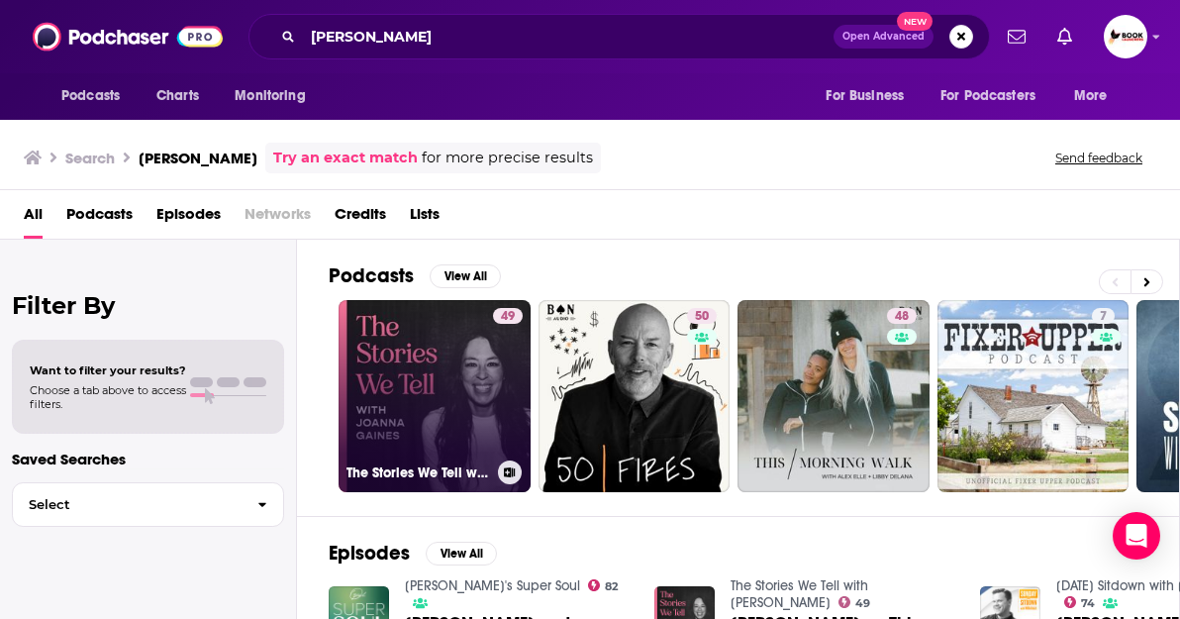
click at [459, 389] on link "49 The Stories We Tell with [PERSON_NAME]" at bounding box center [435, 396] width 192 height 192
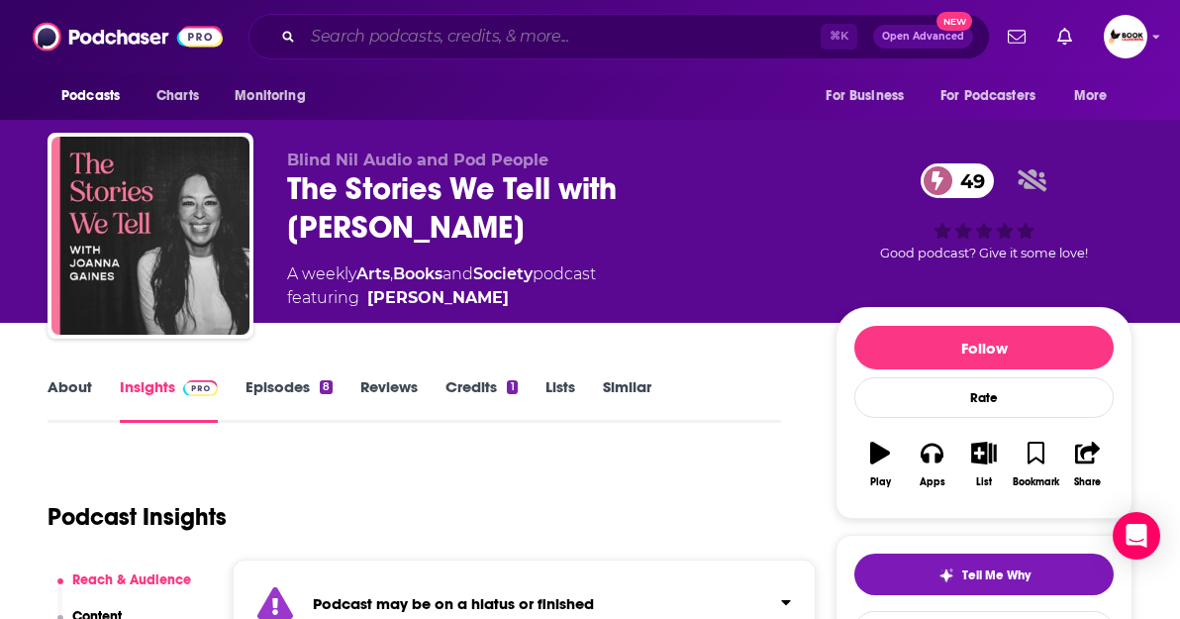
click at [350, 31] on input "Search podcasts, credits, & more..." at bounding box center [562, 37] width 518 height 32
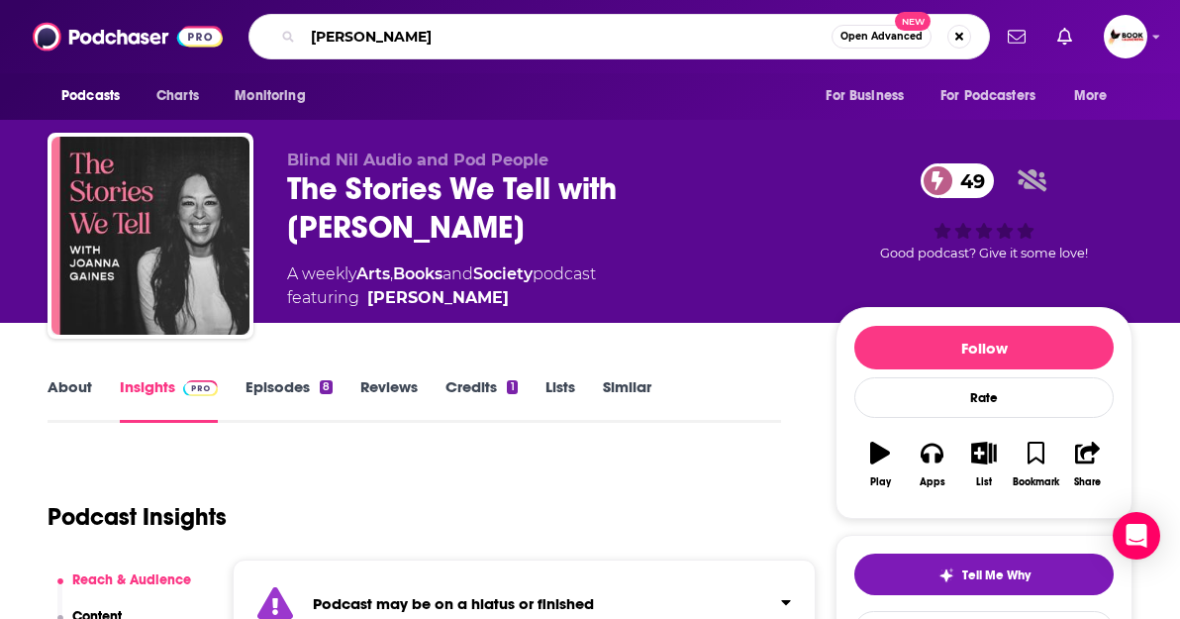
type input "[PERSON_NAME]"
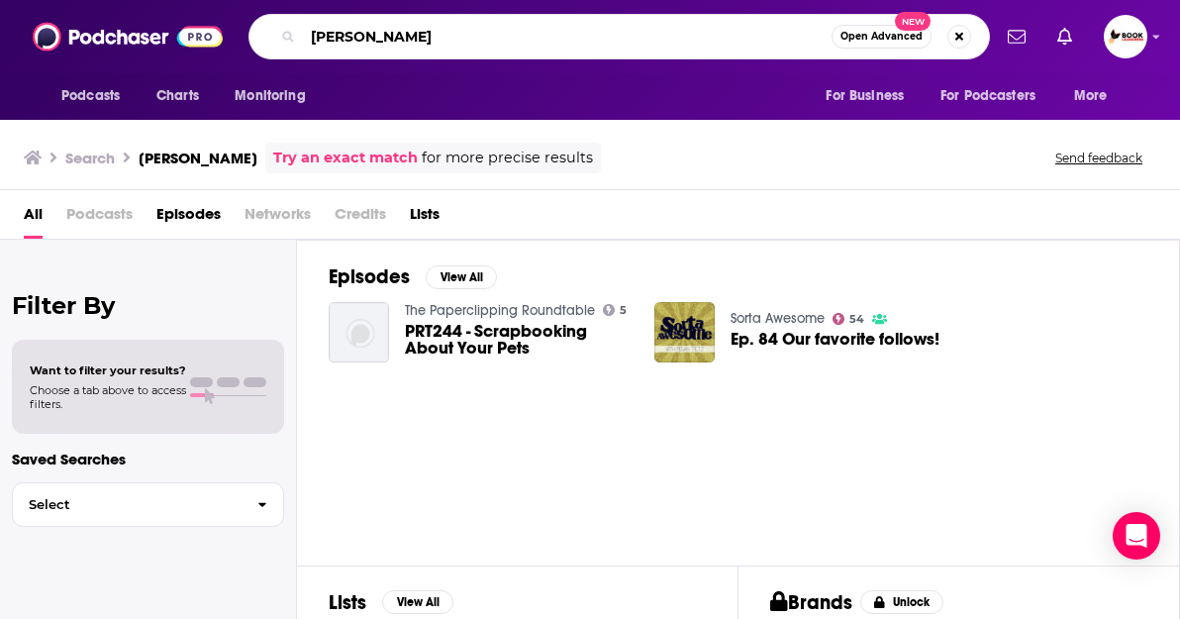
drag, startPoint x: 431, startPoint y: 36, endPoint x: 281, endPoint y: 26, distance: 149.8
click at [281, 26] on div "[PERSON_NAME] Open Advanced New" at bounding box center [619, 37] width 742 height 46
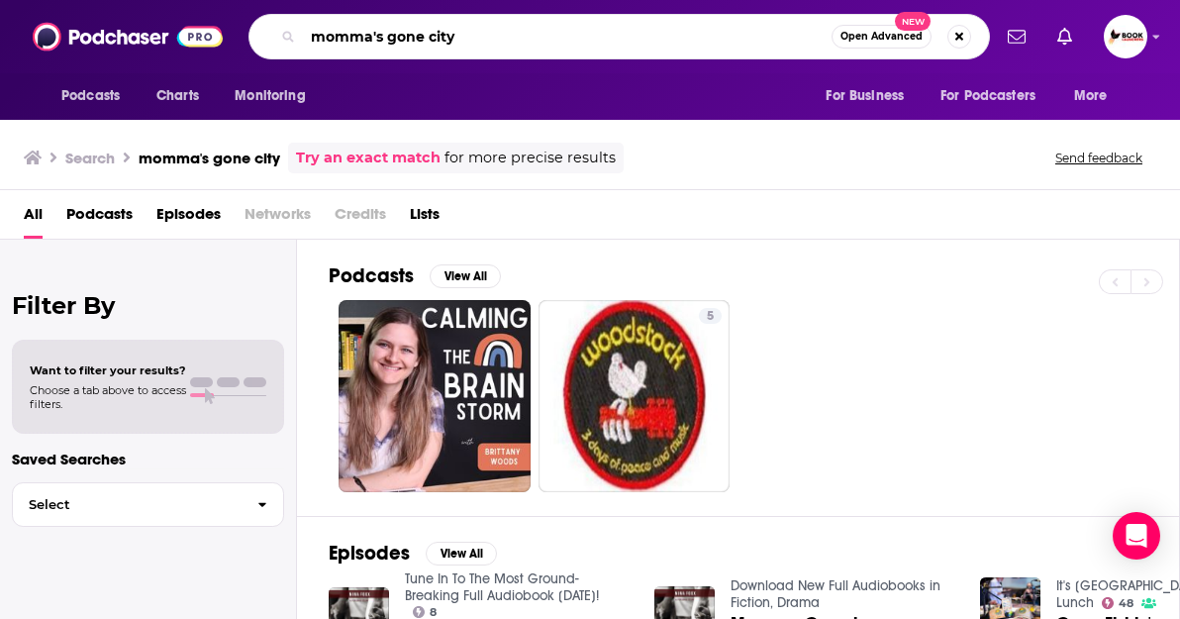
drag, startPoint x: 483, startPoint y: 49, endPoint x: 277, endPoint y: 29, distance: 206.9
click at [277, 29] on div "momma's gone city Open Advanced New" at bounding box center [619, 37] width 742 height 46
type input "Mr [PERSON_NAME]"
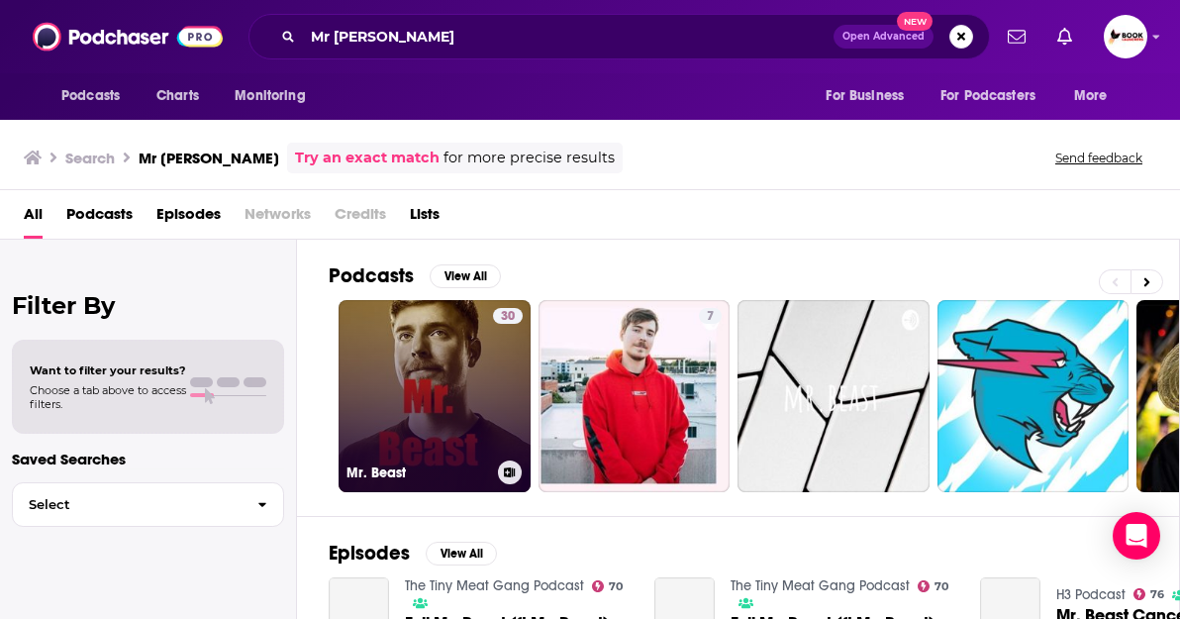
click at [380, 439] on link "30 Mr. Beast" at bounding box center [435, 396] width 192 height 192
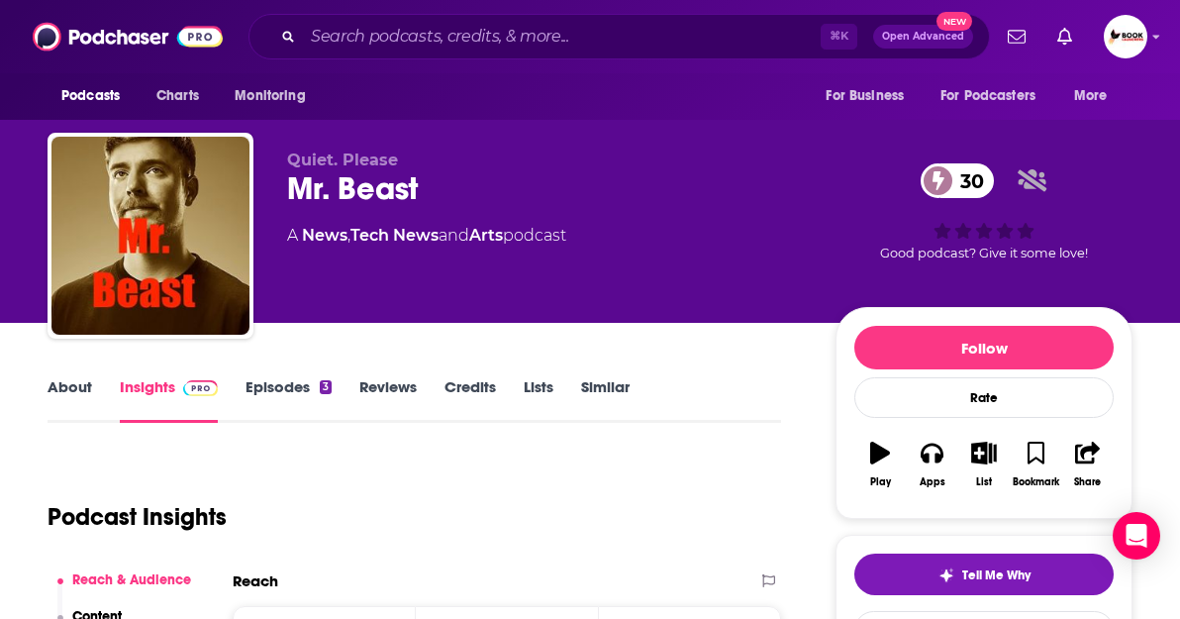
click at [74, 384] on link "About" at bounding box center [70, 400] width 45 height 46
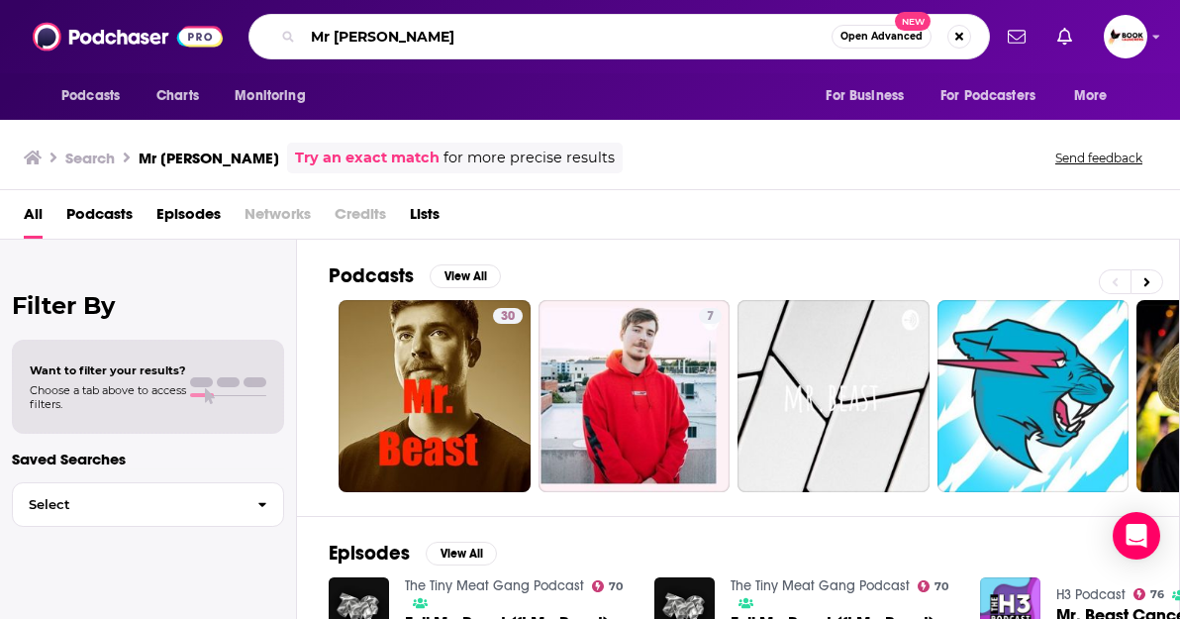
click at [426, 41] on input "Mr [PERSON_NAME]" at bounding box center [567, 37] width 529 height 32
drag, startPoint x: 426, startPoint y: 41, endPoint x: 259, endPoint y: 26, distance: 167.0
click at [259, 26] on div "Mr beast Open Advanced New" at bounding box center [619, 37] width 742 height 46
type input "Mr [PERSON_NAME]"
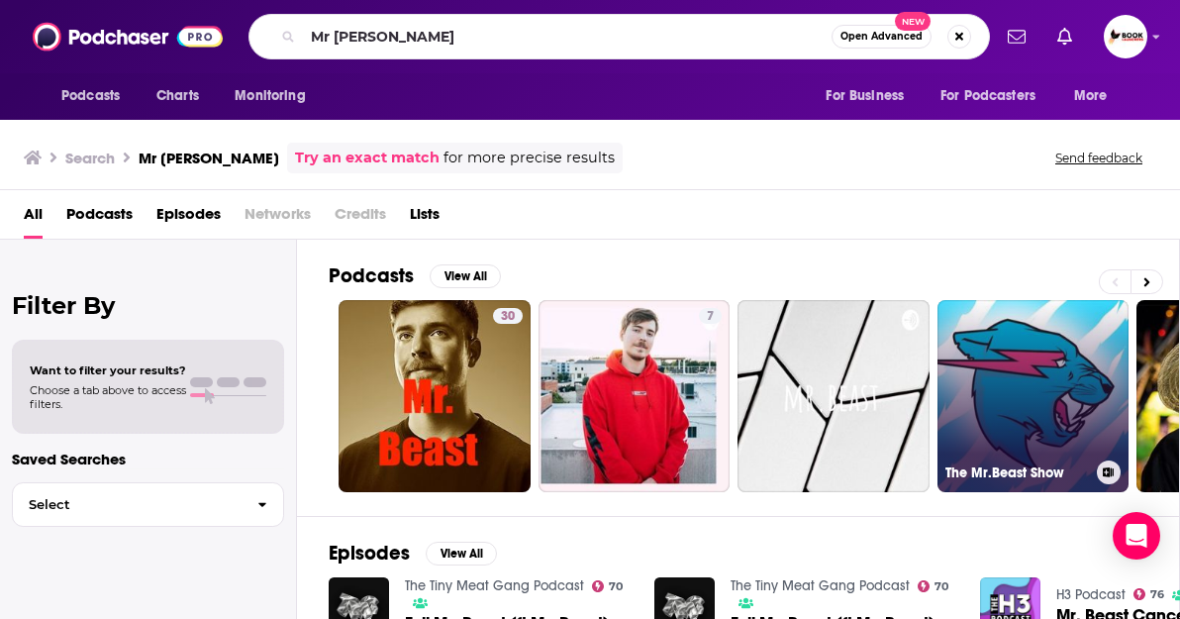
click at [1000, 369] on link "The Mr.Beast Show" at bounding box center [1034, 396] width 192 height 192
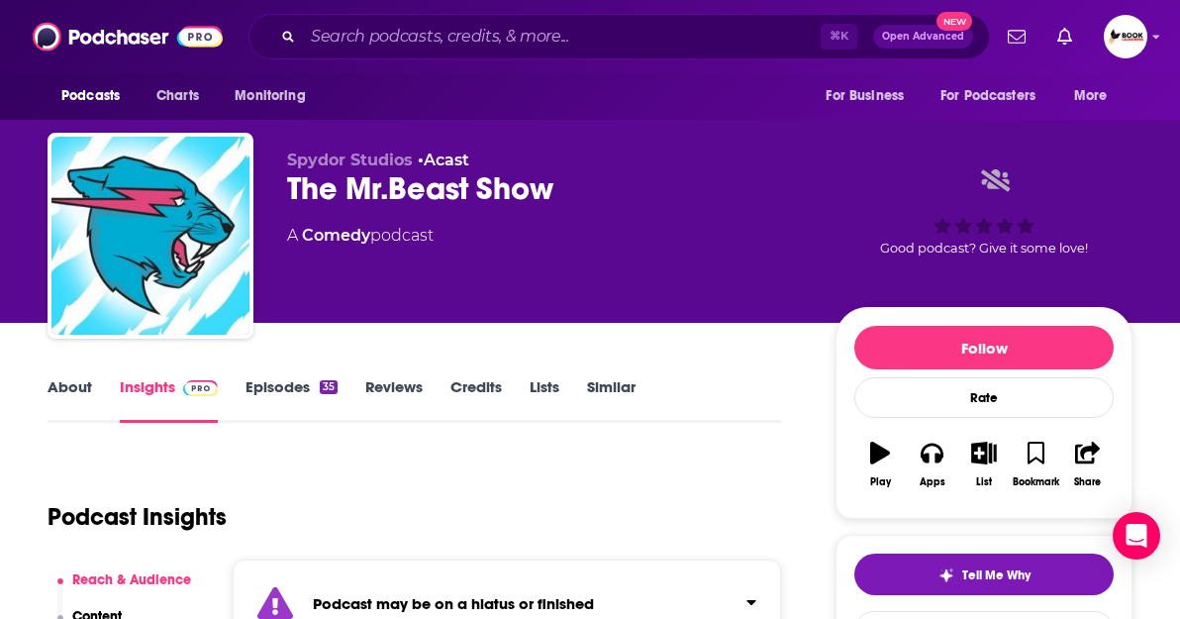
click at [79, 382] on link "About" at bounding box center [70, 400] width 45 height 46
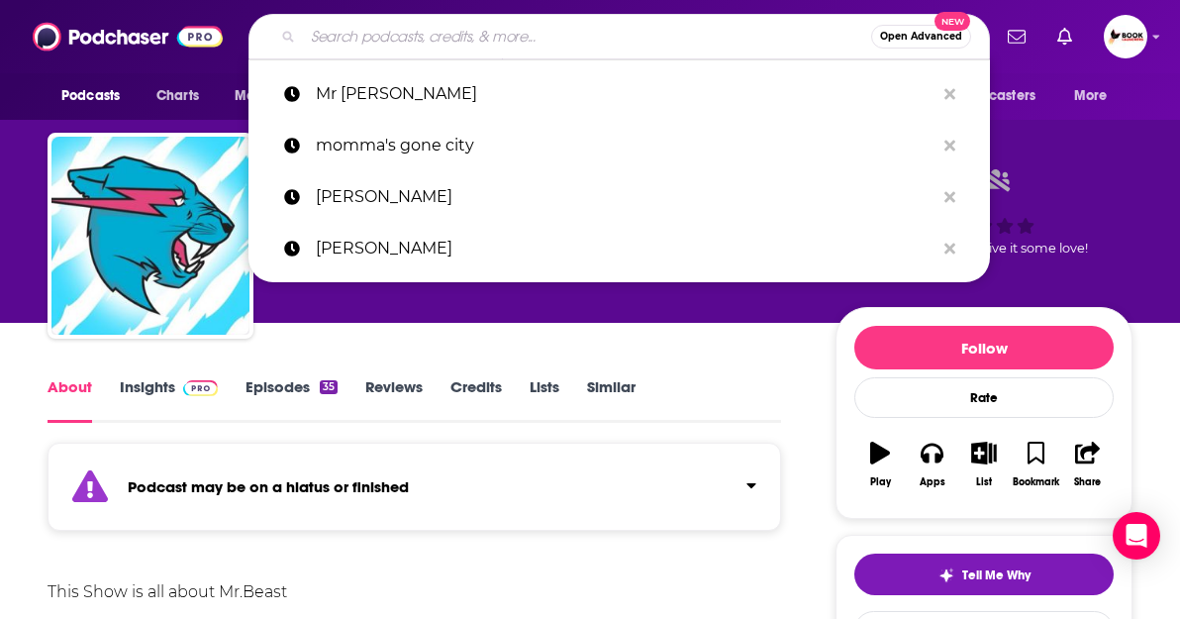
click at [355, 46] on input "Search podcasts, credits, & more..." at bounding box center [587, 37] width 568 height 32
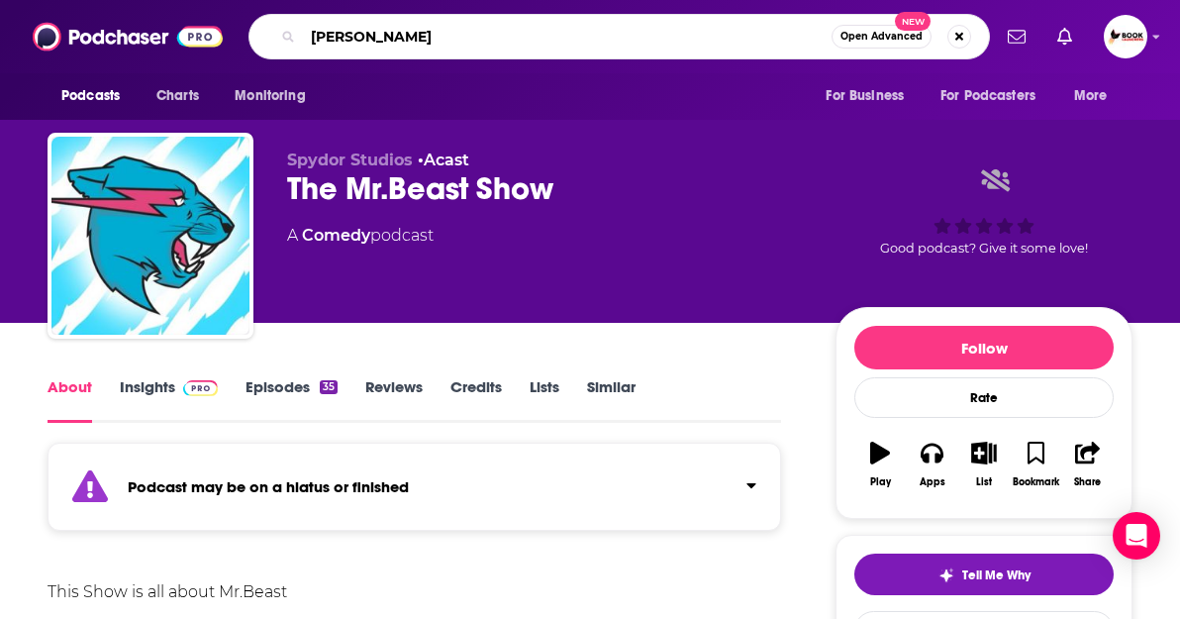
type input "[PERSON_NAME]"
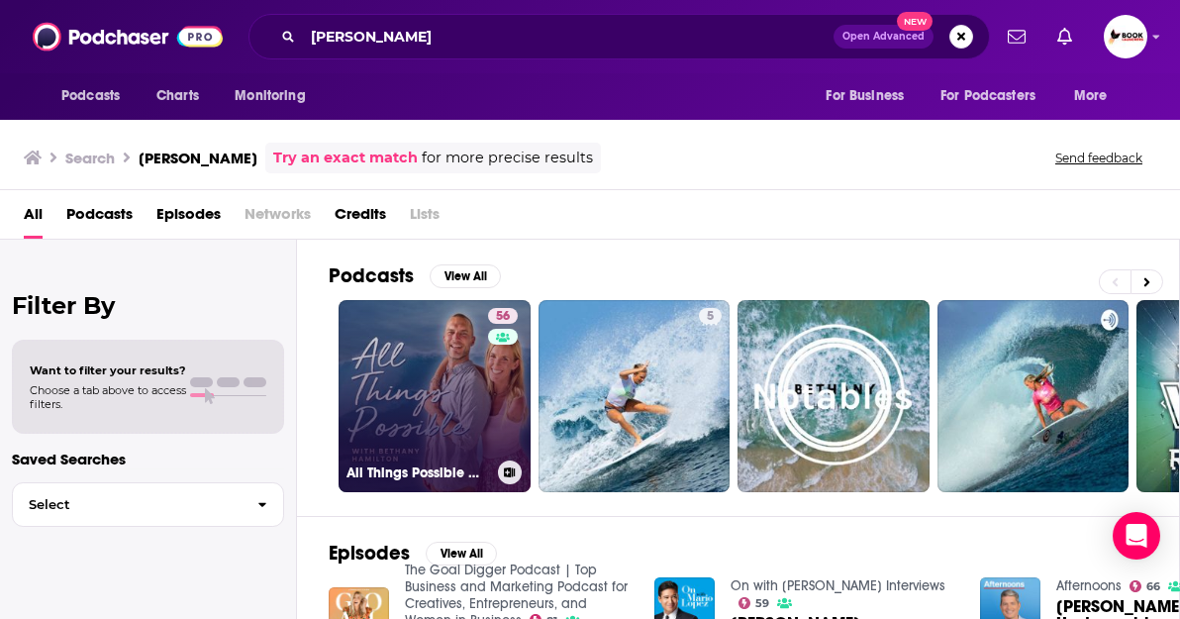
click at [388, 383] on link "56 All Things Possible With [PERSON_NAME]" at bounding box center [435, 396] width 192 height 192
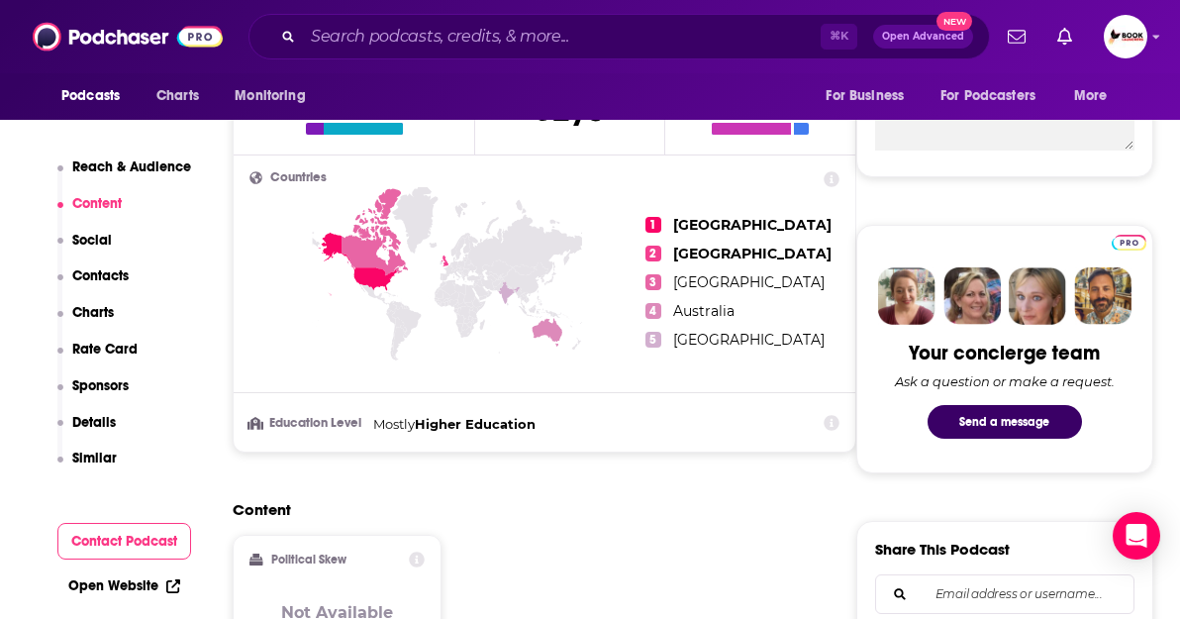
scroll to position [649, 0]
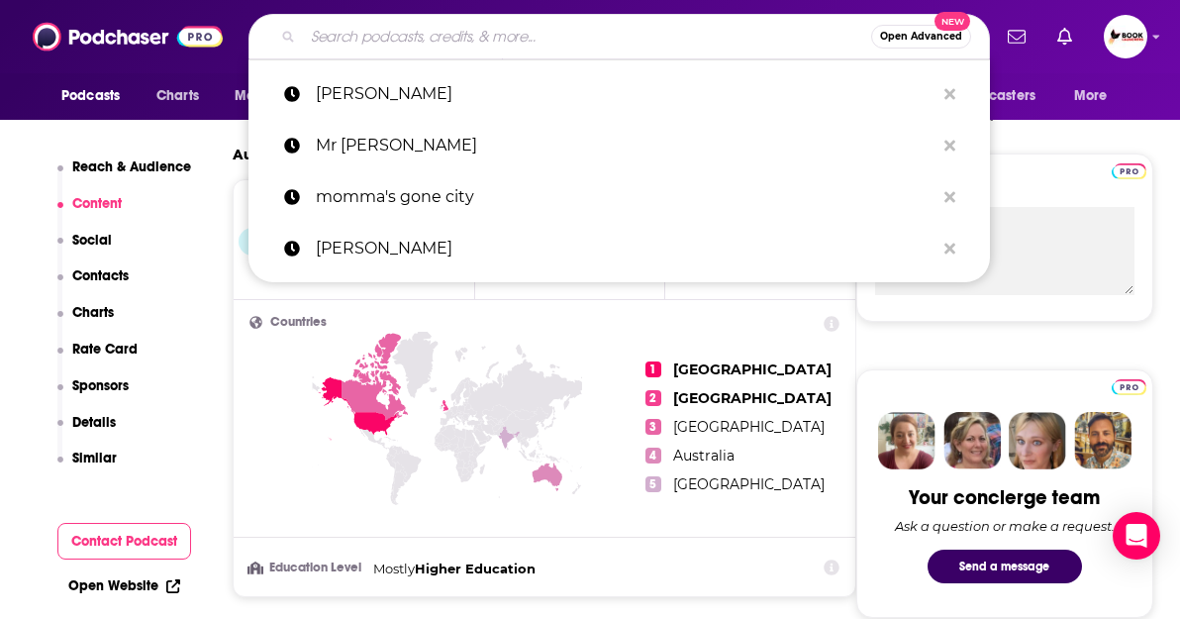
click at [370, 32] on input "Search podcasts, credits, & more..." at bounding box center [587, 37] width 568 height 32
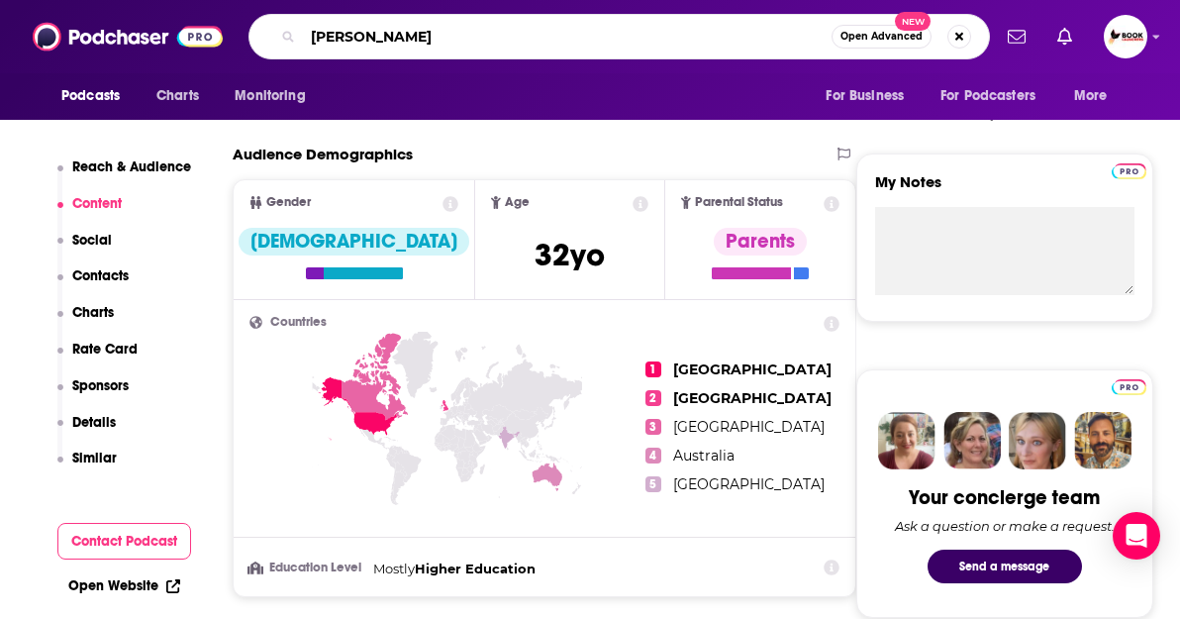
type input "[PERSON_NAME]"
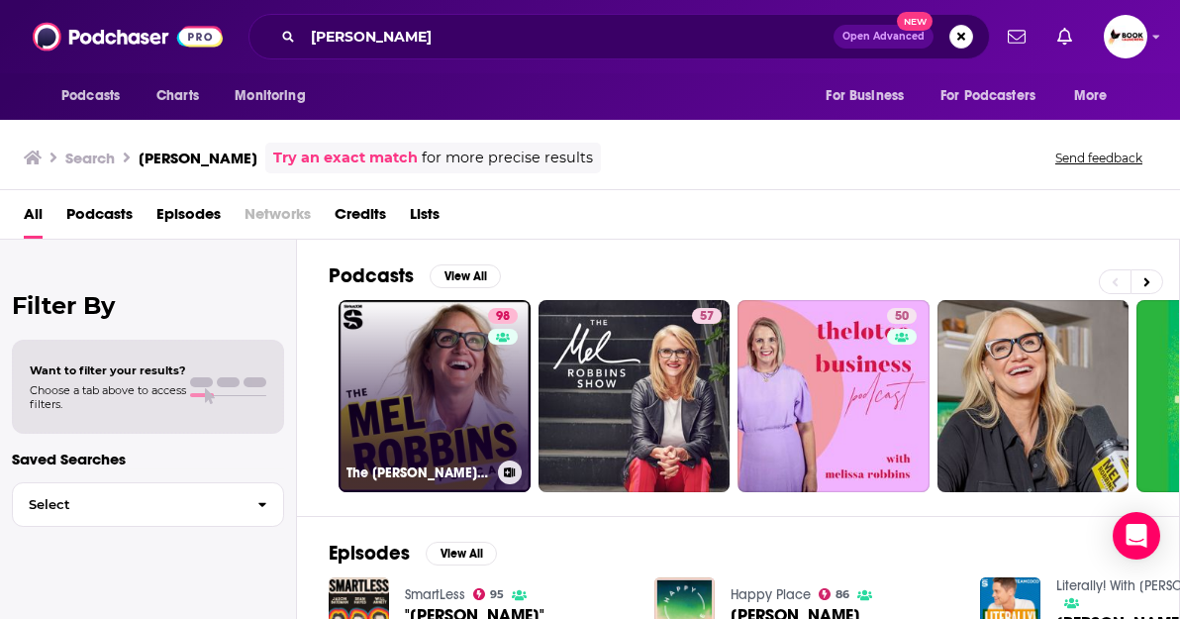
click at [421, 411] on link "98 The [PERSON_NAME] Podcast" at bounding box center [435, 396] width 192 height 192
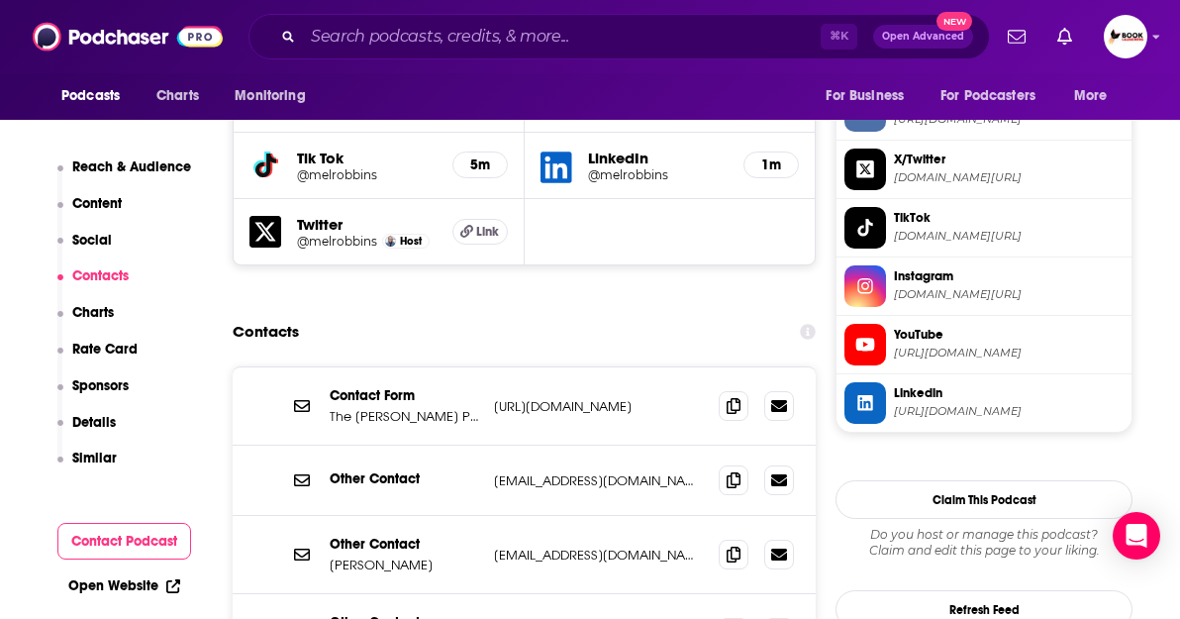
scroll to position [1911, 0]
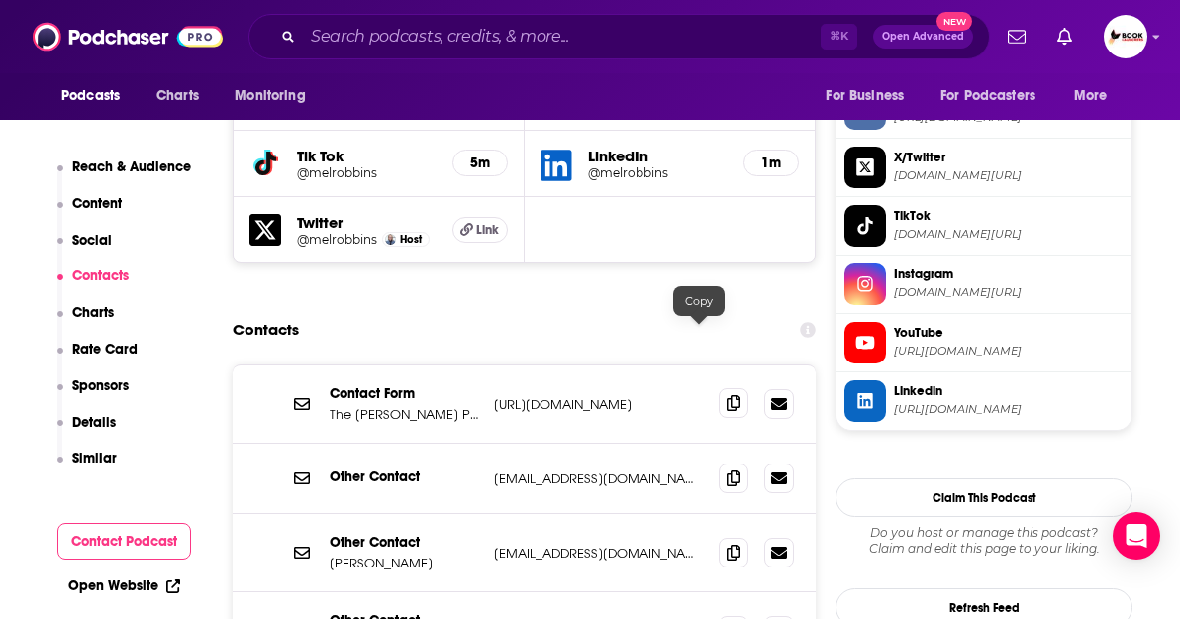
click at [727, 395] on icon at bounding box center [734, 403] width 14 height 16
click at [330, 43] on input "Search podcasts, credits, & more..." at bounding box center [562, 37] width 518 height 32
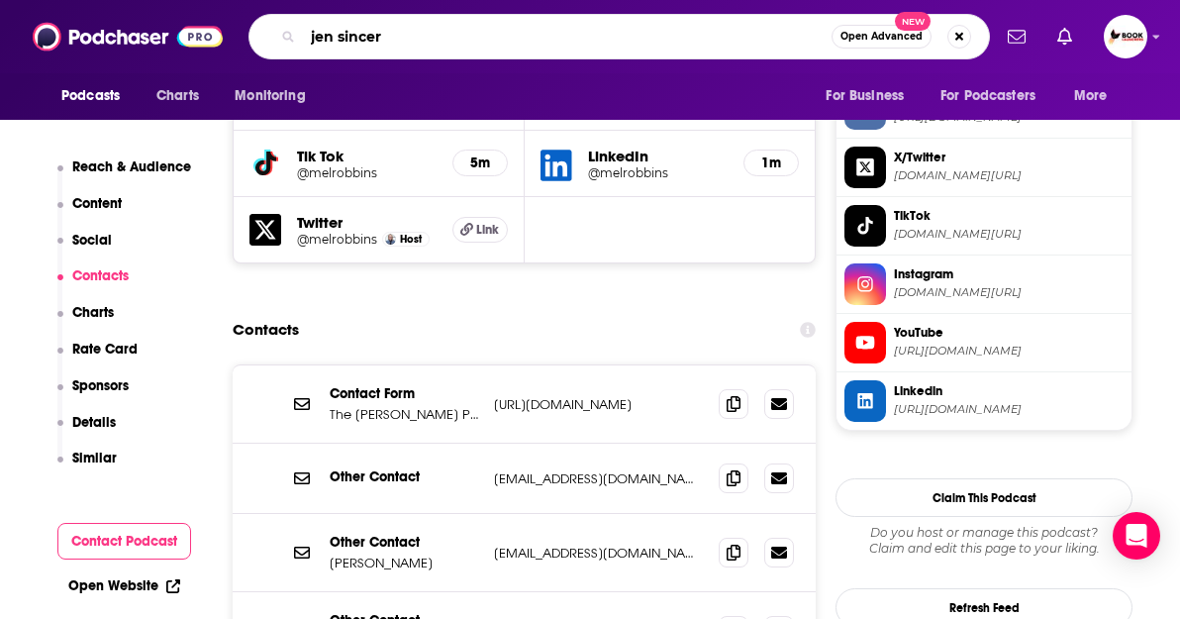
type input "[PERSON_NAME]"
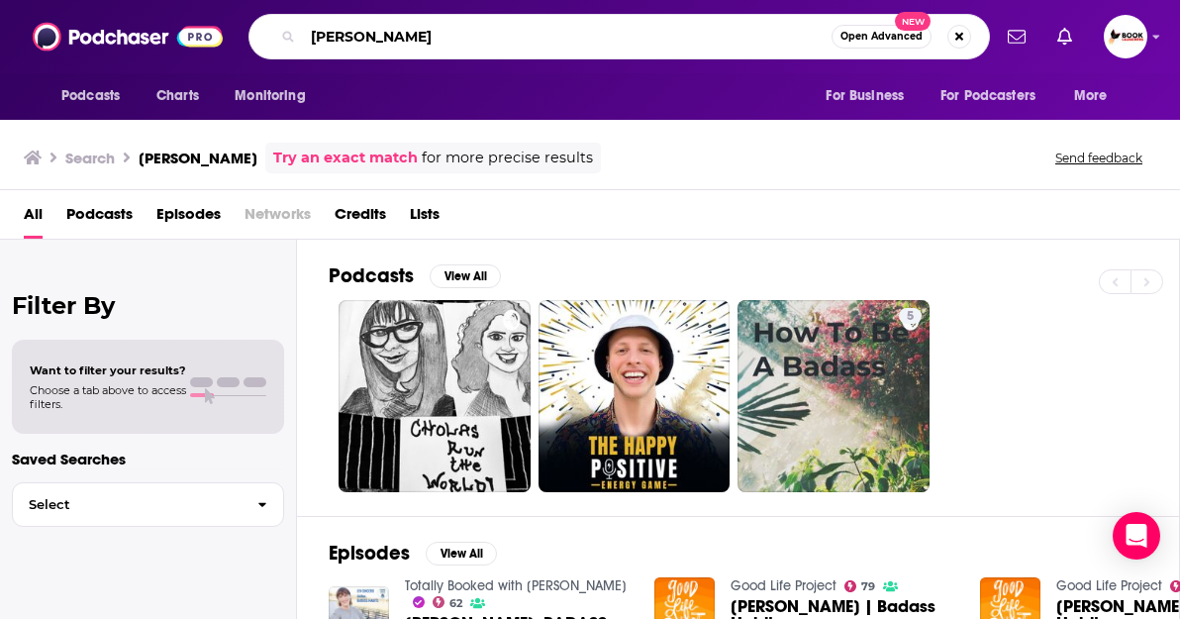
drag, startPoint x: 434, startPoint y: 32, endPoint x: 302, endPoint y: 32, distance: 131.7
click at [302, 32] on div "[PERSON_NAME] Open Advanced New" at bounding box center [619, 37] width 742 height 46
paste input "[PERSON_NAME]"
type input "[PERSON_NAME]"
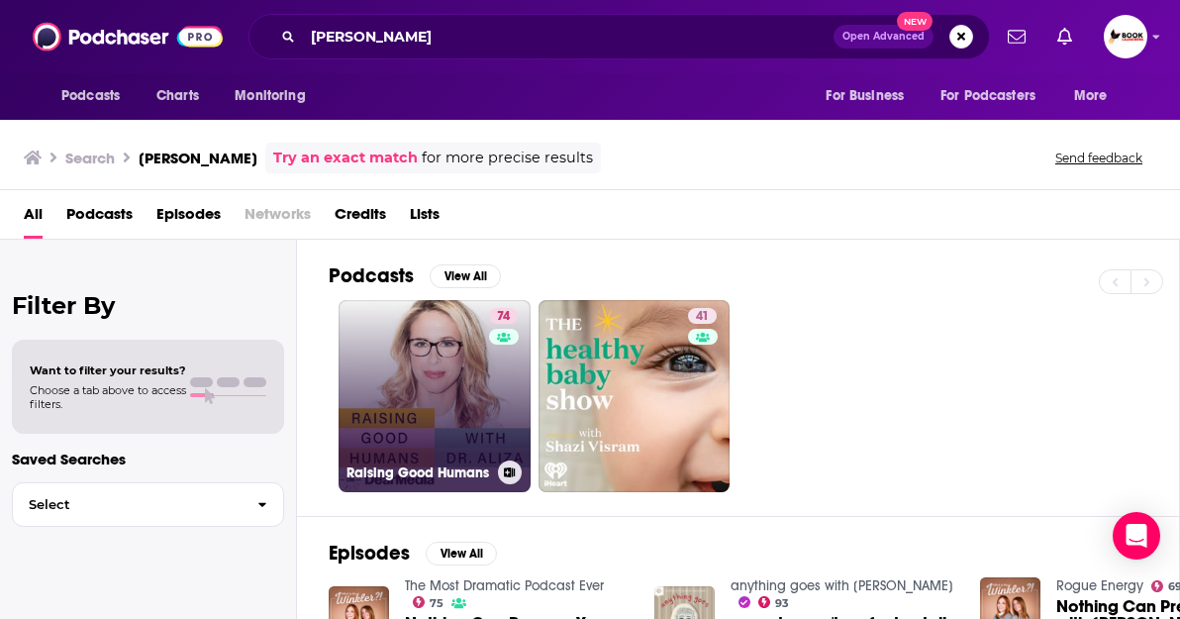
click at [446, 403] on link "74 Raising Good Humans" at bounding box center [435, 396] width 192 height 192
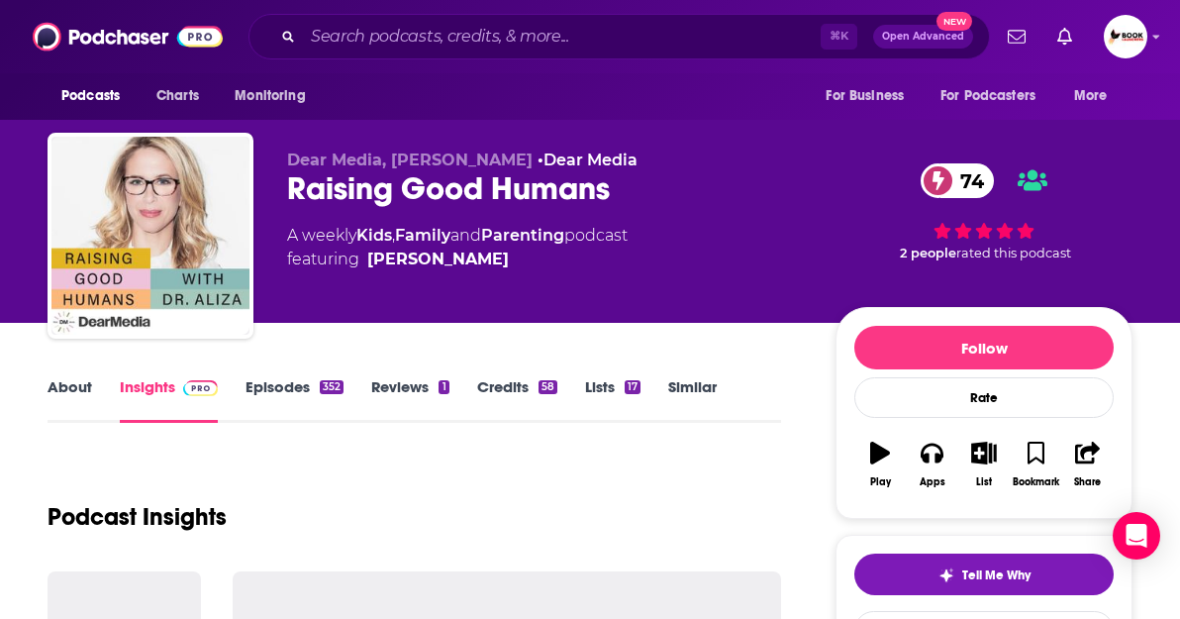
click at [188, 398] on link "Insights" at bounding box center [169, 400] width 98 height 46
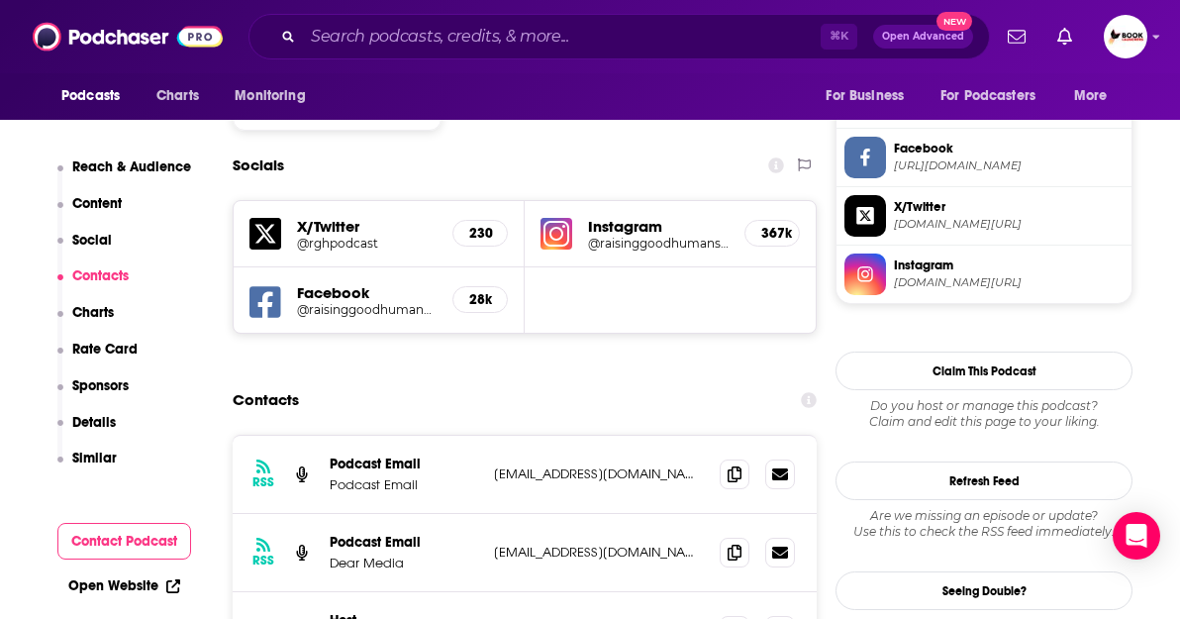
scroll to position [1680, 0]
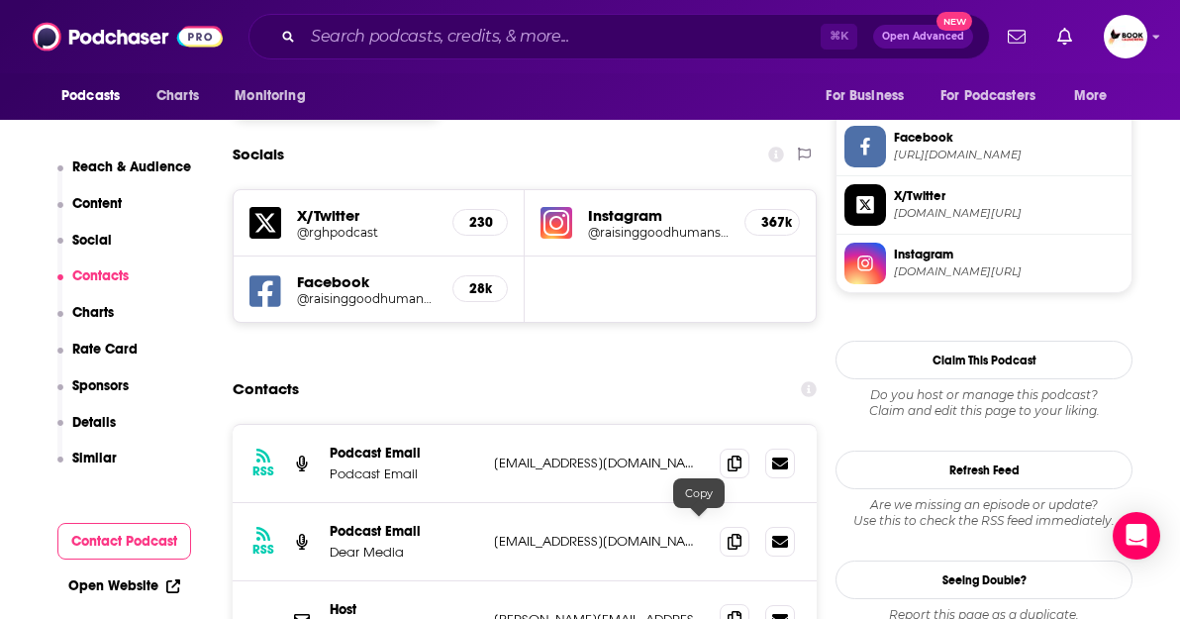
click at [728, 611] on icon at bounding box center [735, 619] width 14 height 16
click at [728, 454] on icon at bounding box center [735, 462] width 14 height 16
